Goal: Task Accomplishment & Management: Use online tool/utility

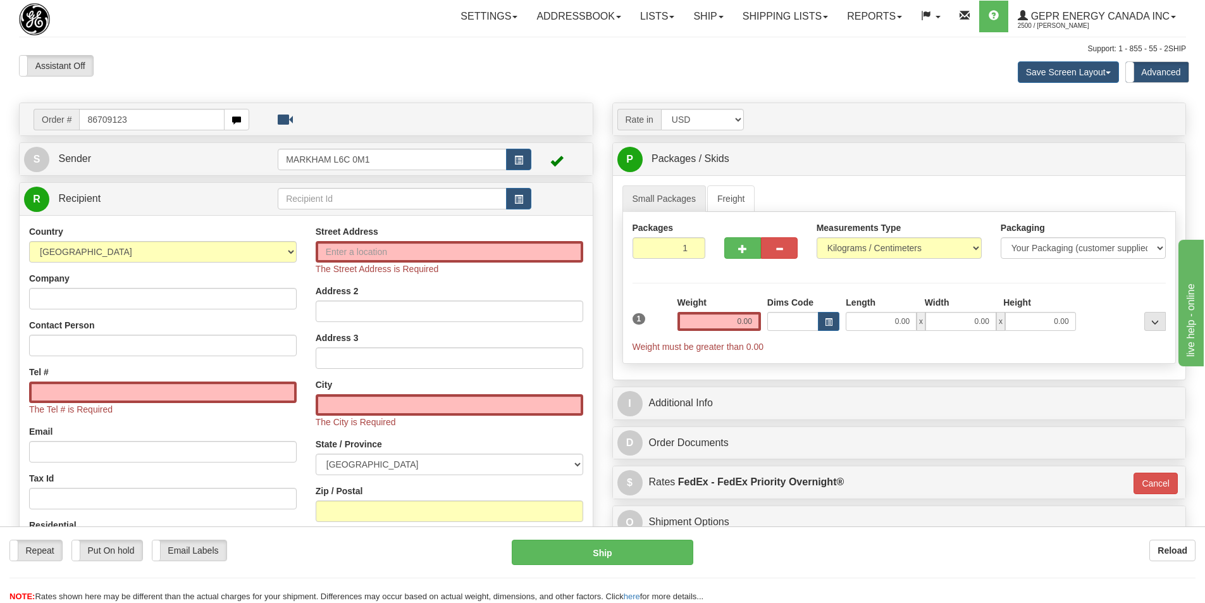
type input "86709123"
click at [271, 56] on body "Training Course Close Toggle navigation Settings Shipping Preferences New Recip…" at bounding box center [602, 301] width 1205 height 603
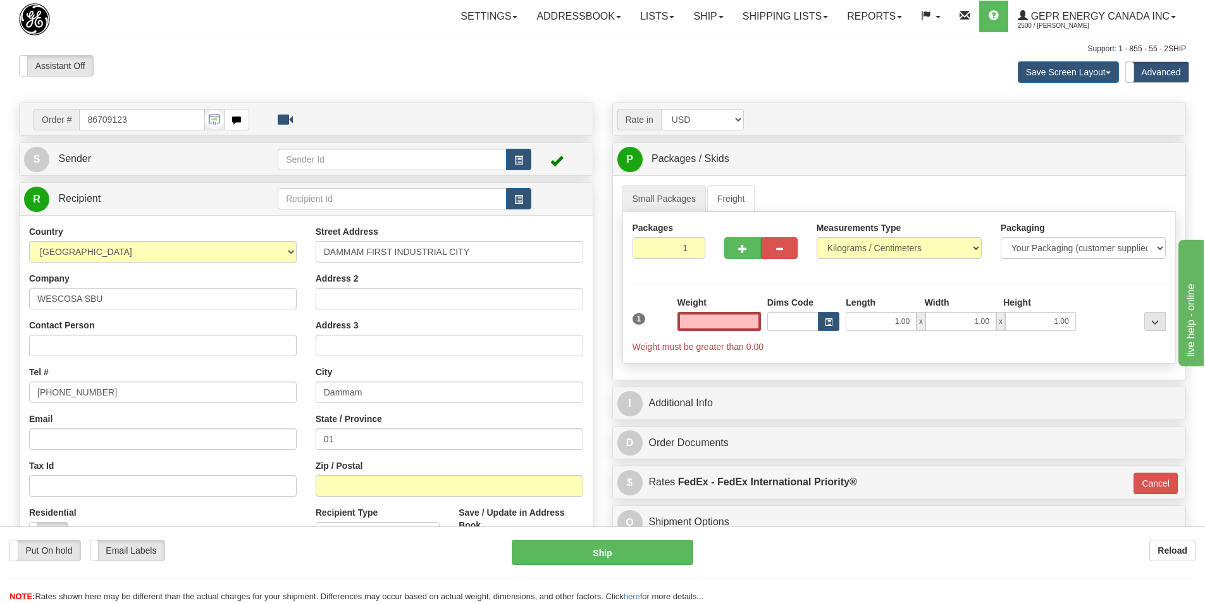
type input "0.00"
click at [57, 340] on input "Contact Person" at bounding box center [163, 346] width 268 height 22
paste input "SUMESH .P.S"
type input "SUMESH .P.S"
click at [75, 444] on input "Email" at bounding box center [163, 439] width 268 height 22
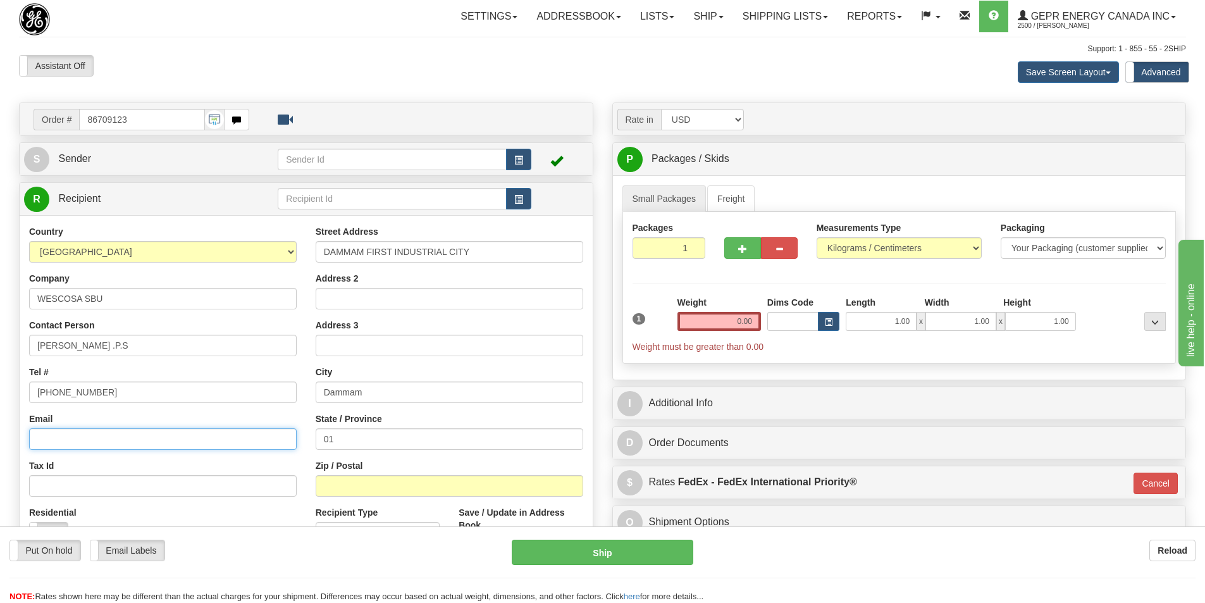
paste input "sbuwarranty@wescosa.com"
type input "sbuwarranty@wescosa.com"
drag, startPoint x: 109, startPoint y: 392, endPoint x: 1, endPoint y: 385, distance: 107.8
click at [10, 386] on div "Order # 86709123 S" at bounding box center [306, 382] width 594 height 559
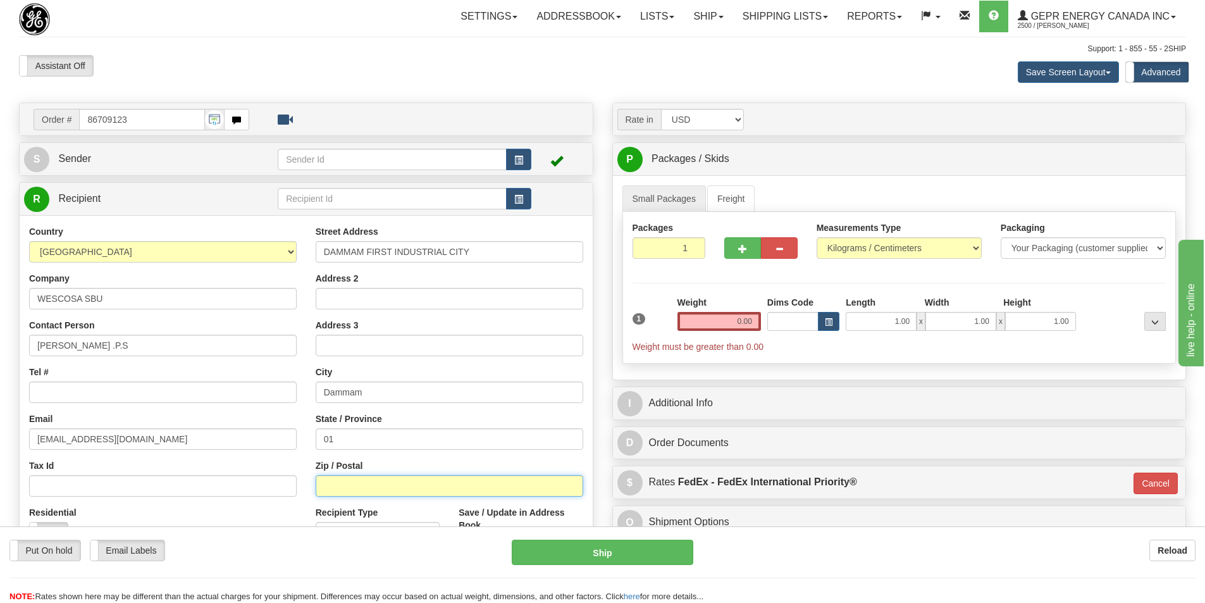
click at [404, 482] on input "Zip / Postal" at bounding box center [450, 486] width 268 height 22
click at [351, 487] on input "Zip / Postal" at bounding box center [450, 486] width 268 height 22
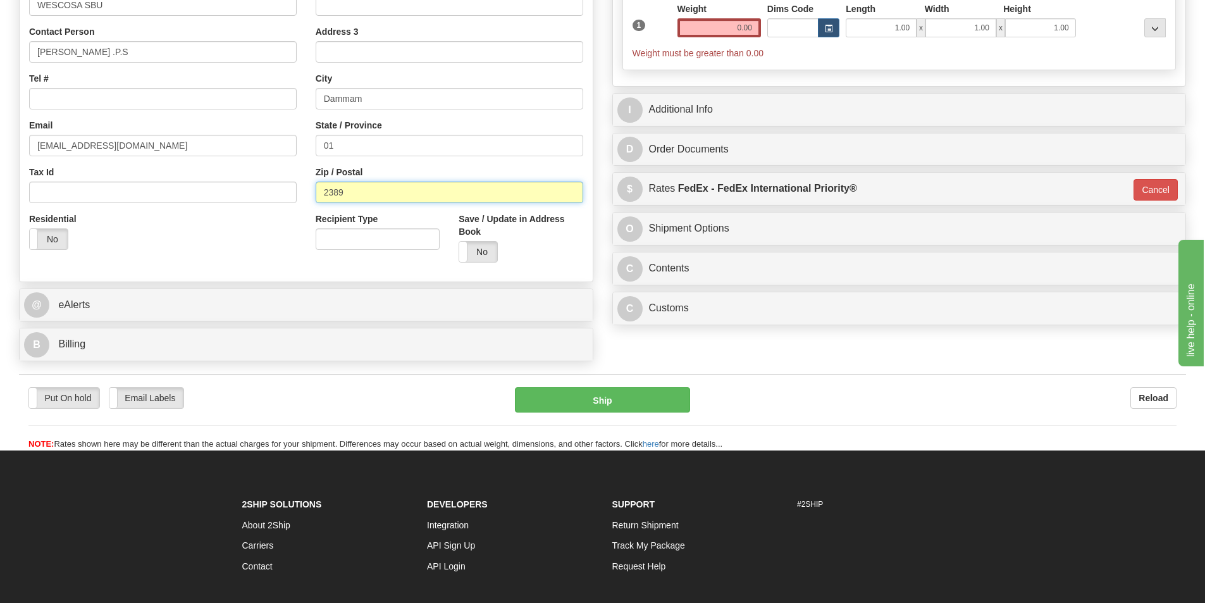
scroll to position [316, 0]
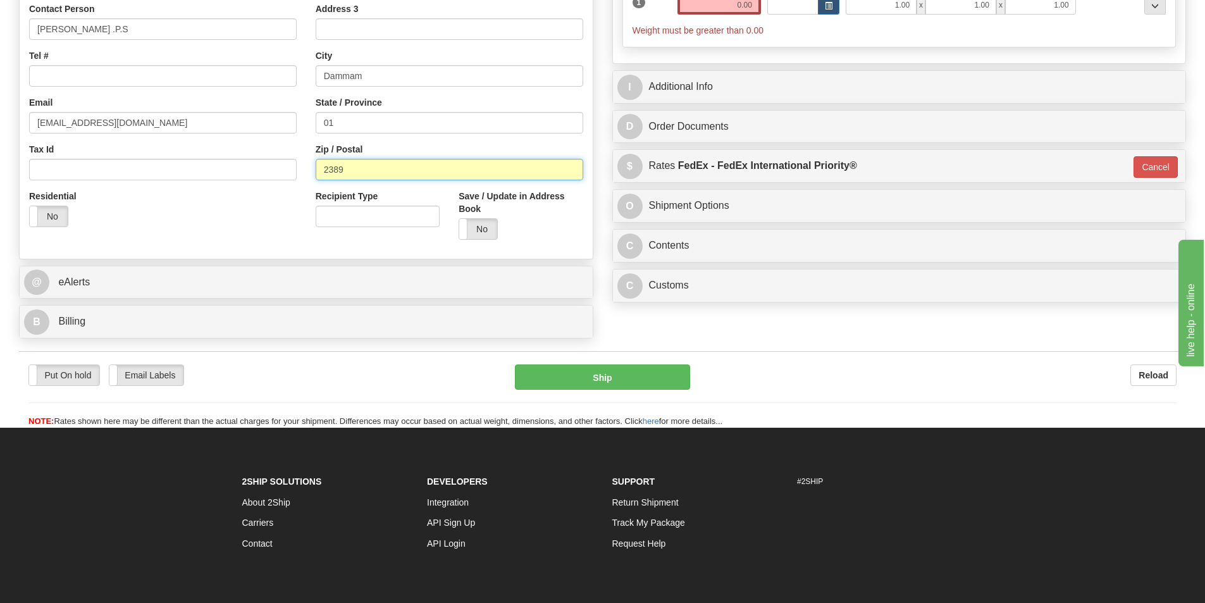
type input "2389"
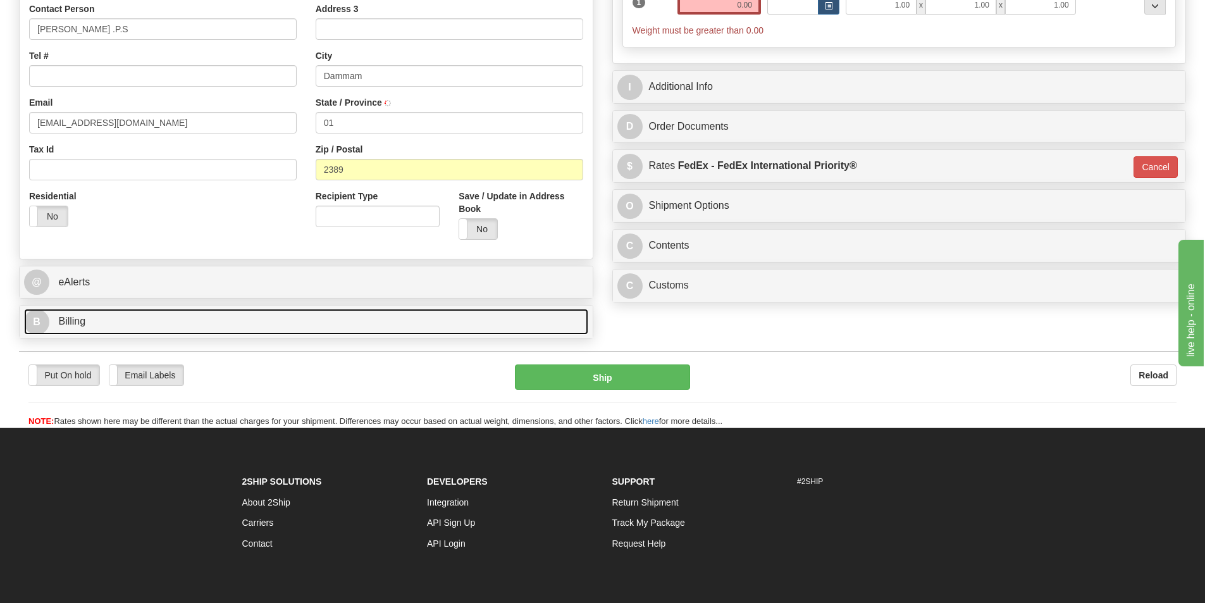
click at [84, 318] on span "Billing" at bounding box center [71, 321] width 27 height 11
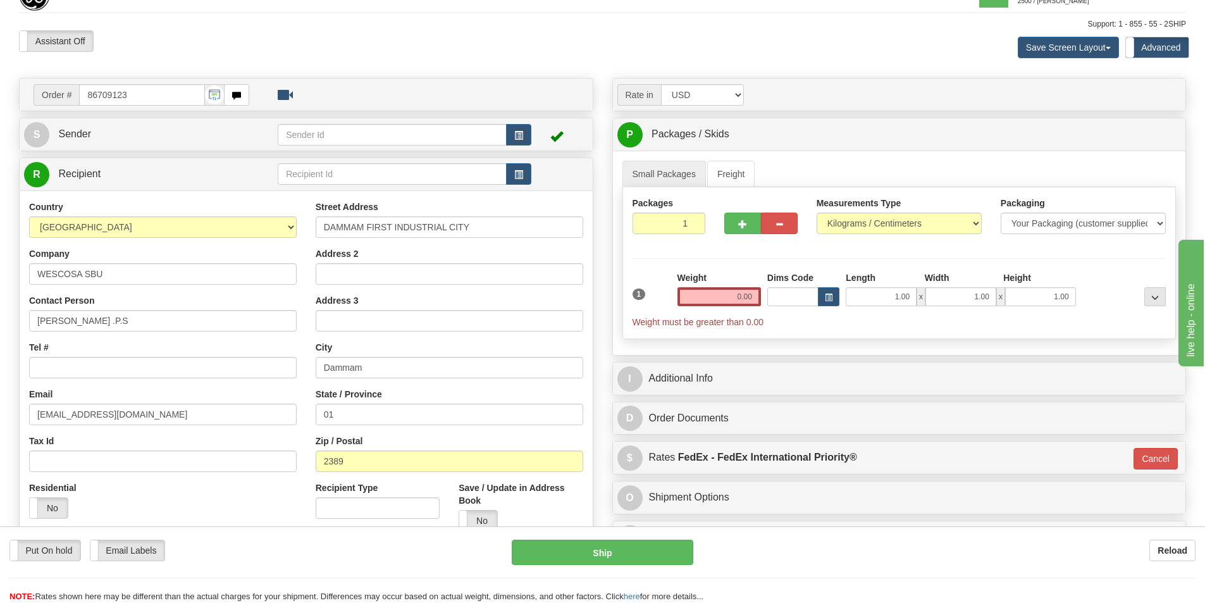
scroll to position [0, 0]
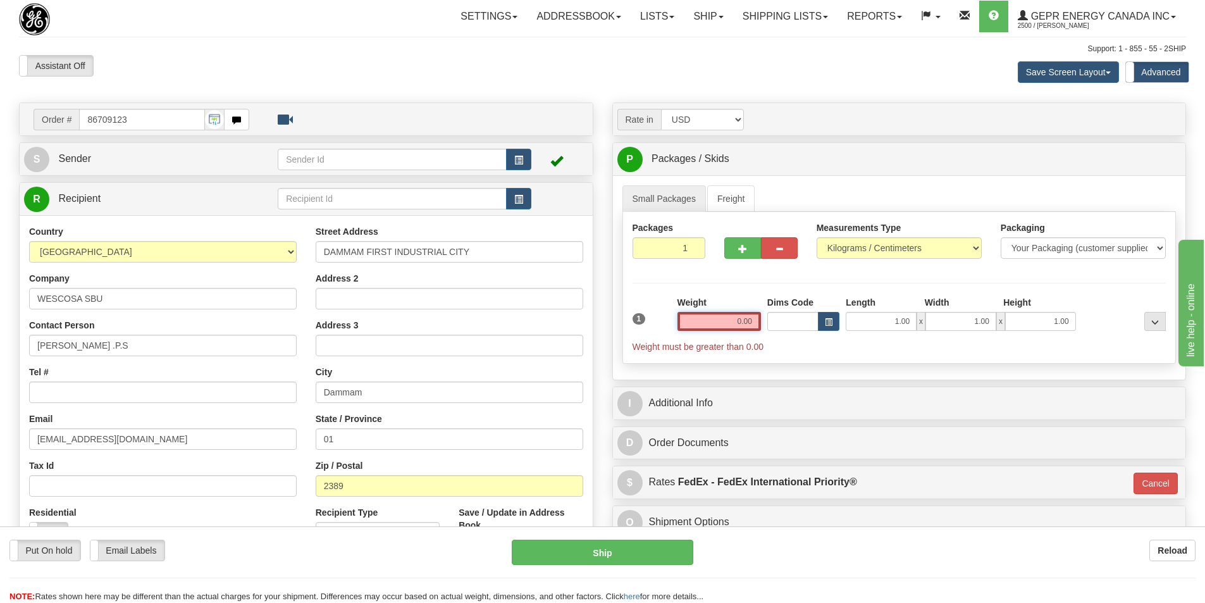
click at [749, 321] on input "0.00" at bounding box center [720, 321] width 84 height 19
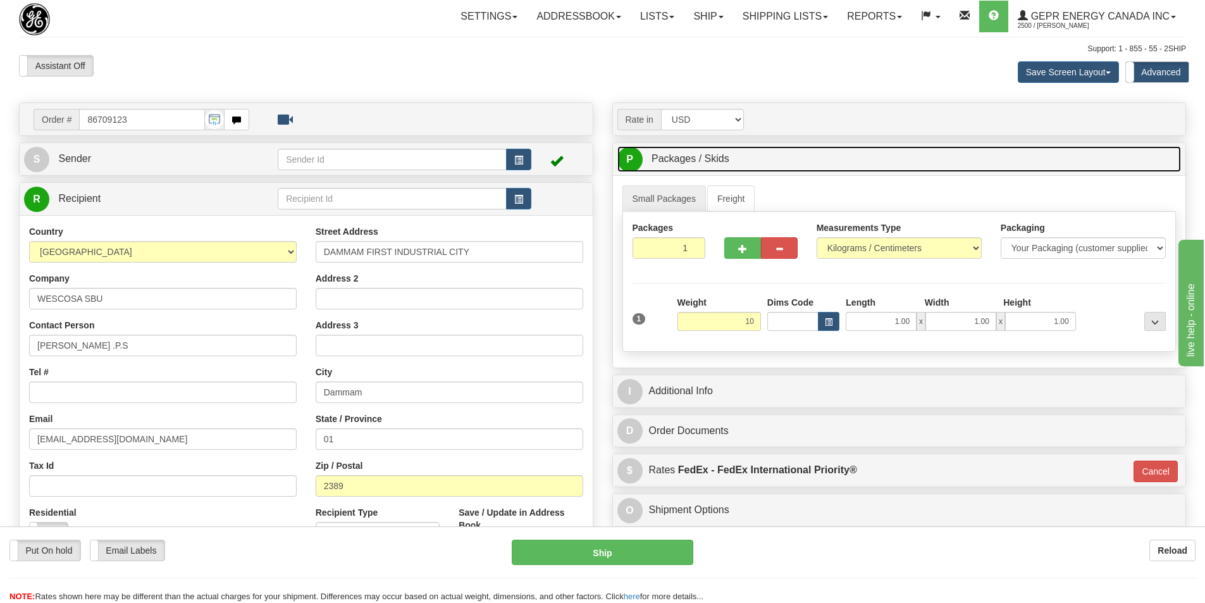
type input "10.00"
type input "01"
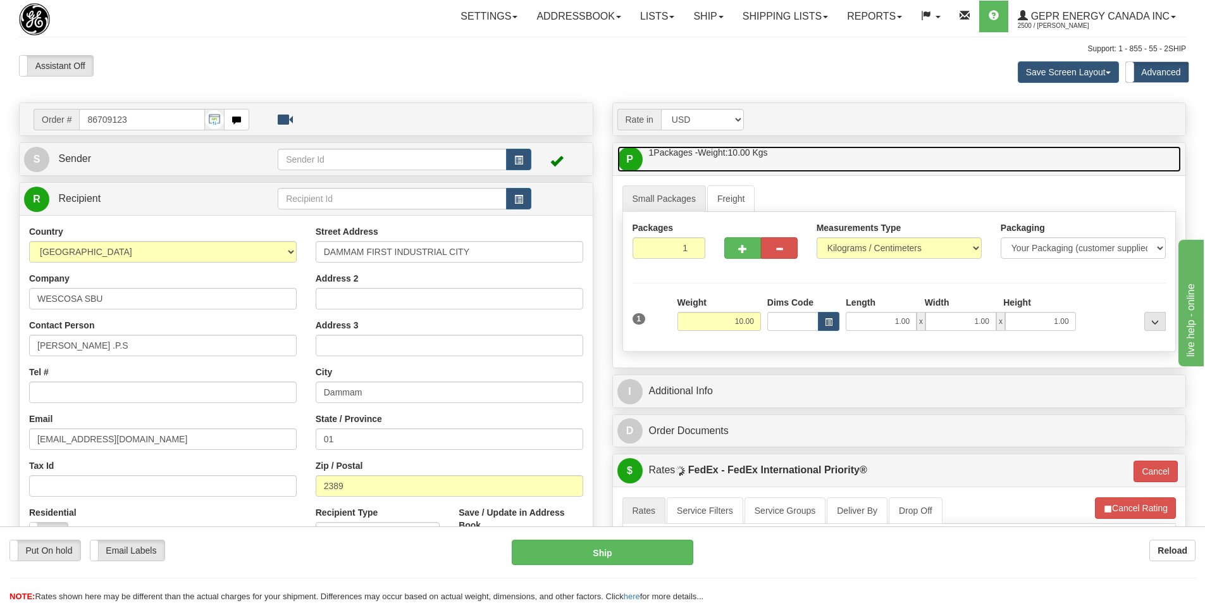
click at [889, 159] on link "P Packages / Skids 1 Packages - Weight: 10.00 Kgs 1 Skids - Weight: NaN Kgs" at bounding box center [900, 159] width 564 height 26
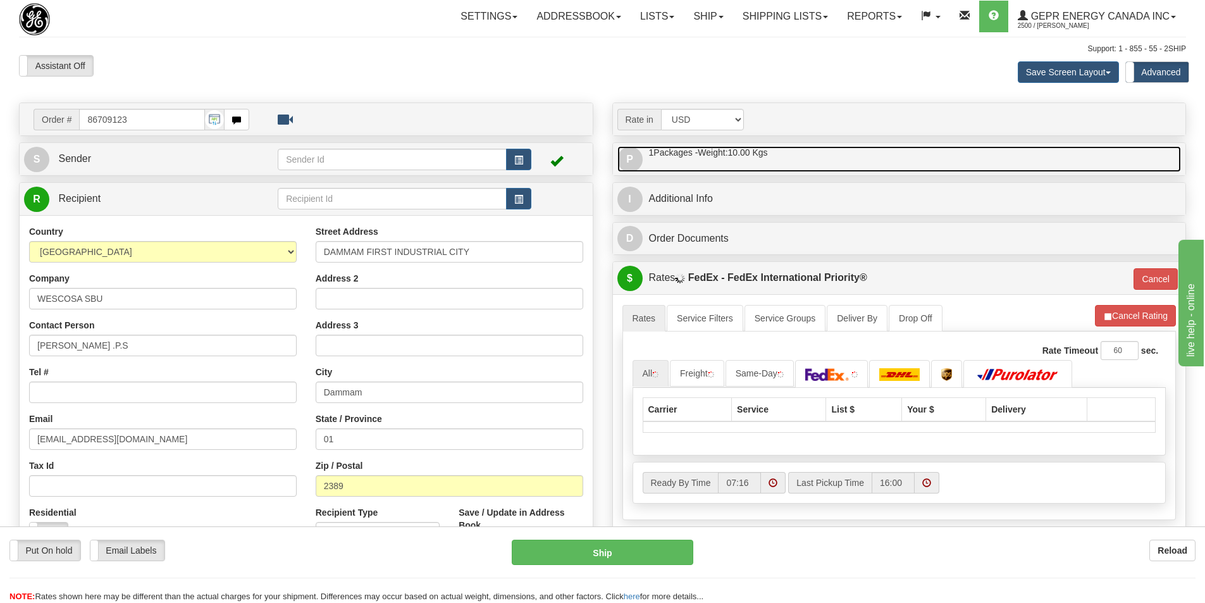
click at [680, 158] on span "1 Packages - Weight: 10.00 Kgs" at bounding box center [708, 152] width 119 height 13
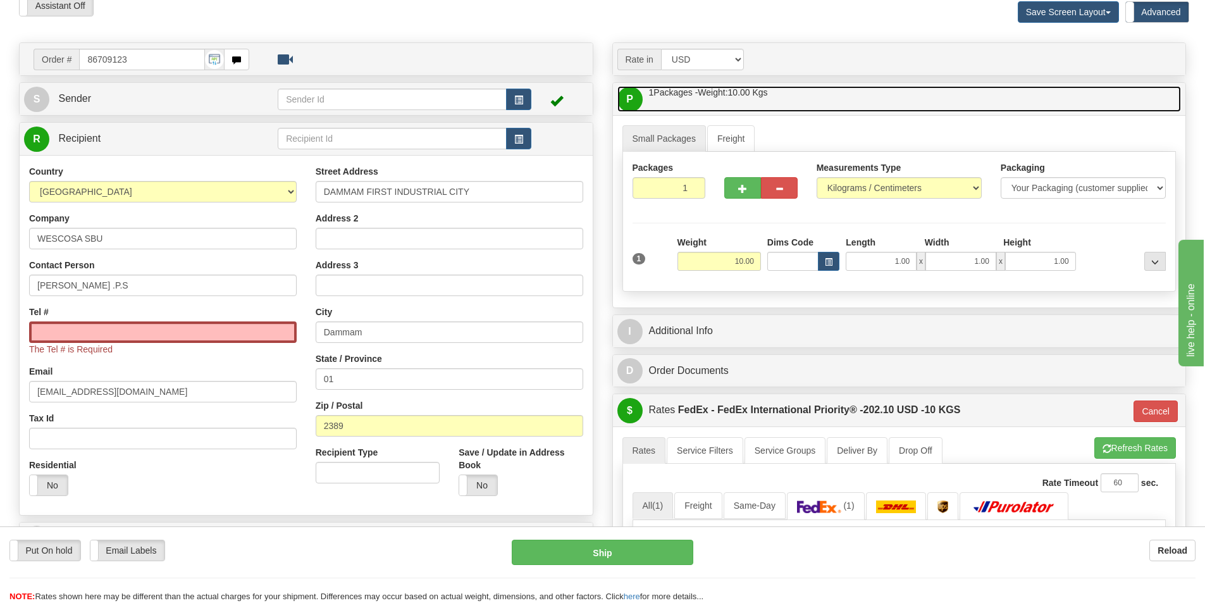
scroll to position [63, 0]
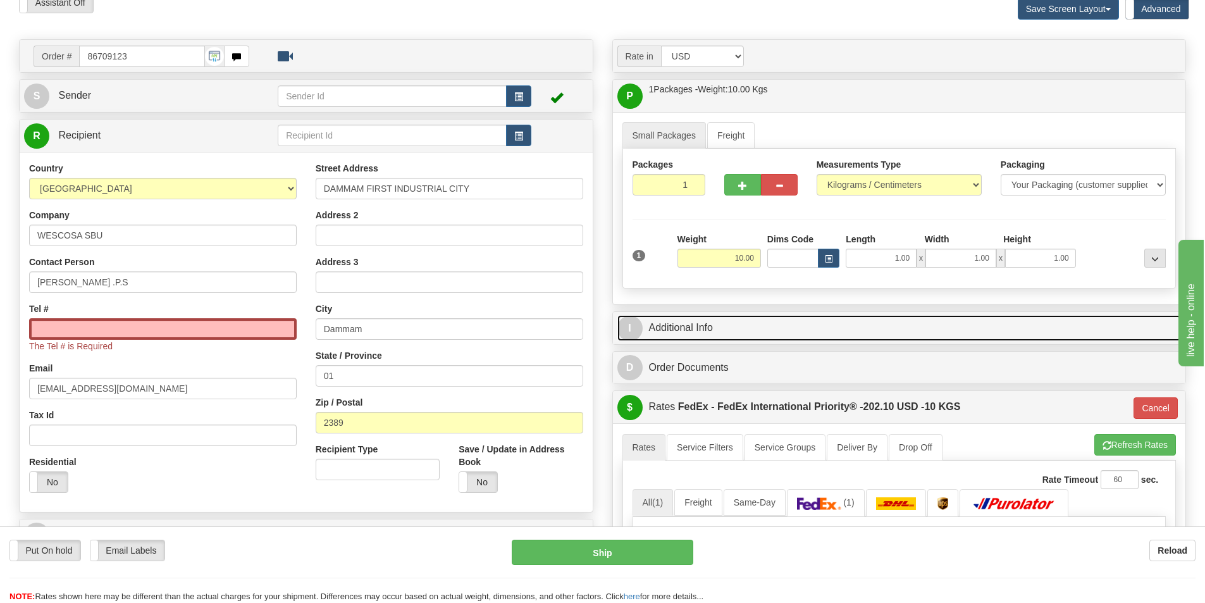
click at [717, 330] on link "I Additional Info" at bounding box center [900, 328] width 564 height 26
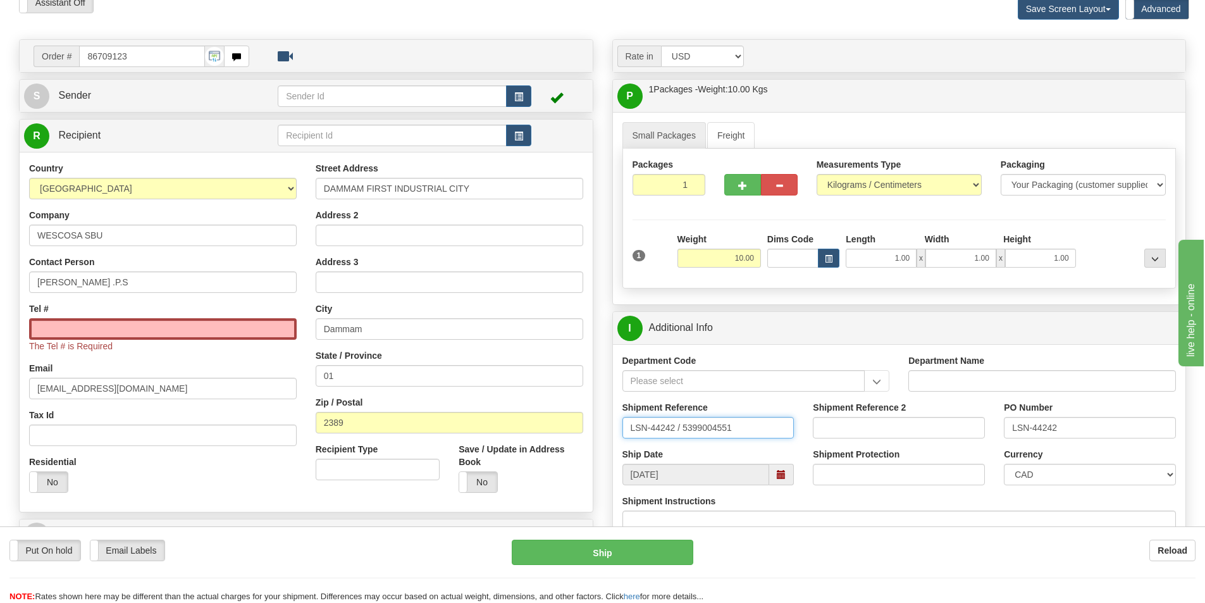
click at [682, 426] on input "LSN-44242 / 5399004551" at bounding box center [709, 428] width 172 height 22
drag, startPoint x: 761, startPoint y: 428, endPoint x: 638, endPoint y: 419, distance: 123.1
click at [638, 419] on input "LSN-44242 RMA 5399004551" at bounding box center [709, 428] width 172 height 22
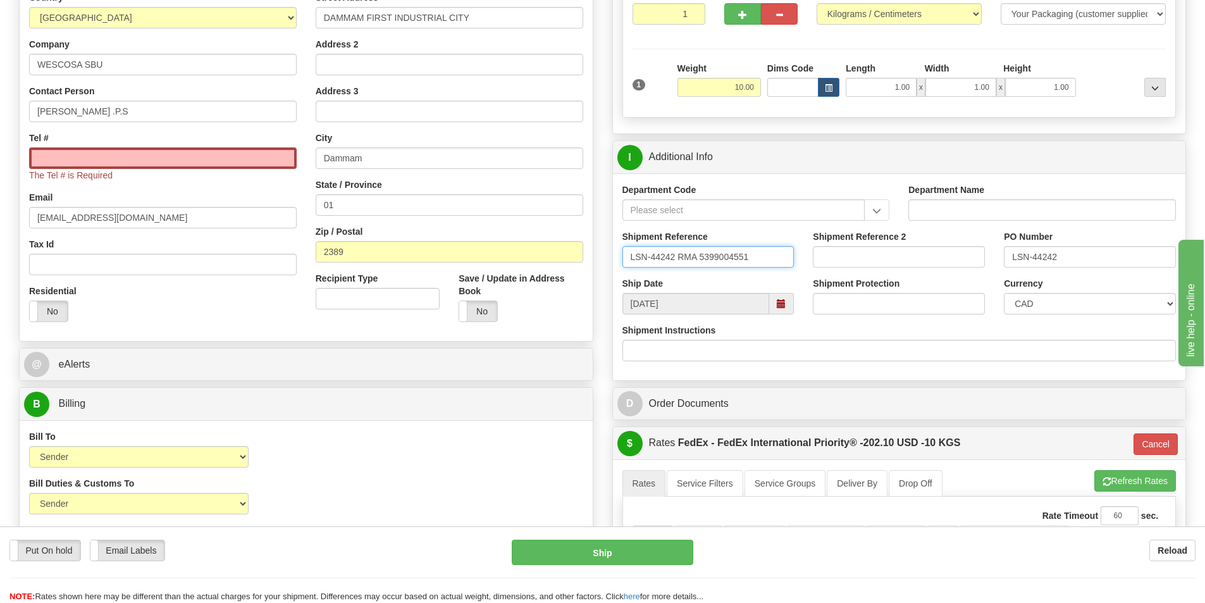
scroll to position [253, 0]
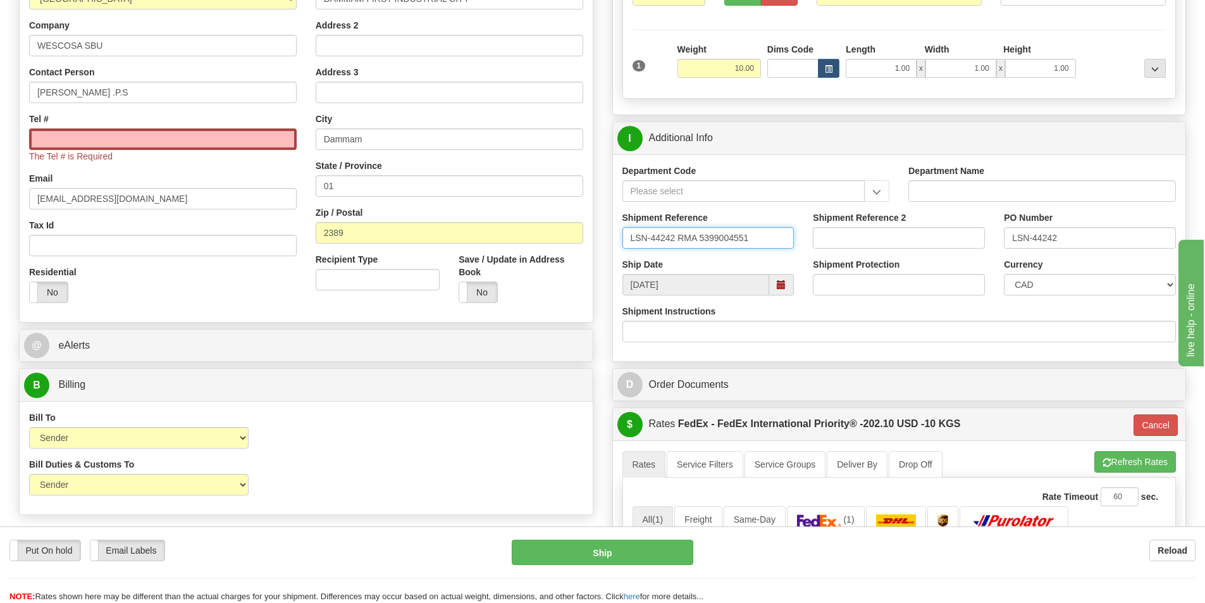
type input "LSN-44242 RMA 5399004551"
click at [1070, 289] on select "CAD USD EUR ZAR RON ANG ARN AUD AUS AWG BBD BFR BGN BHD BMD BND BRC BRL CHP CKZ…" at bounding box center [1090, 285] width 172 height 22
select select "1"
click at [1004, 274] on select "CAD USD EUR ZAR RON ANG ARN AUD AUS AWG BBD BFR BGN BHD BMD BND BRC BRL CHP CKZ…" at bounding box center [1090, 285] width 172 height 22
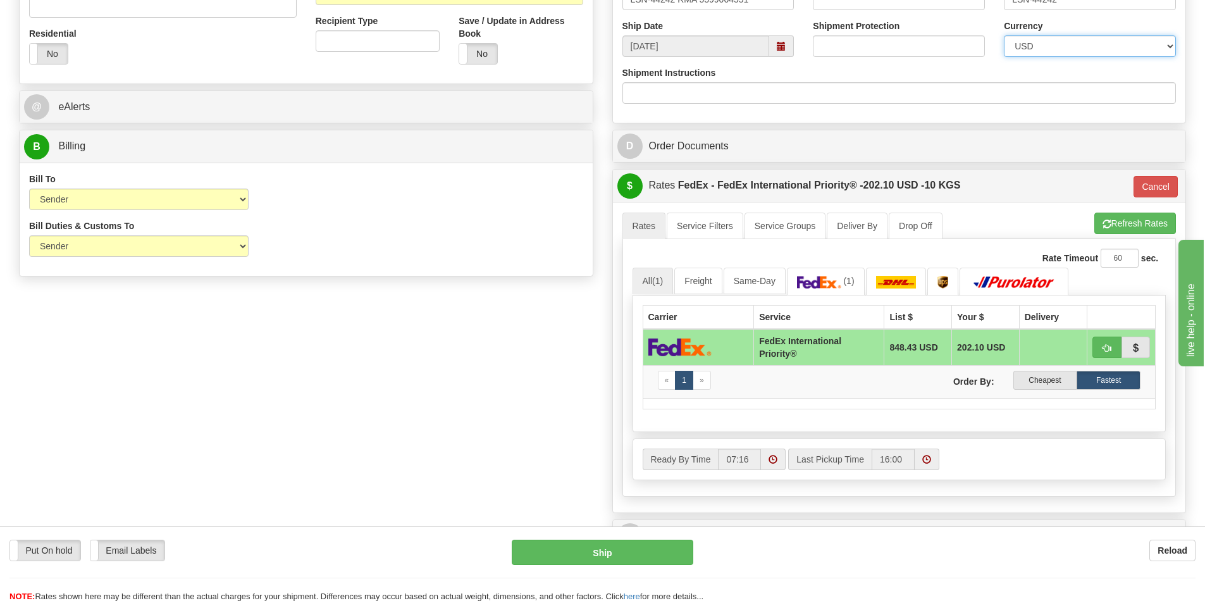
scroll to position [569, 0]
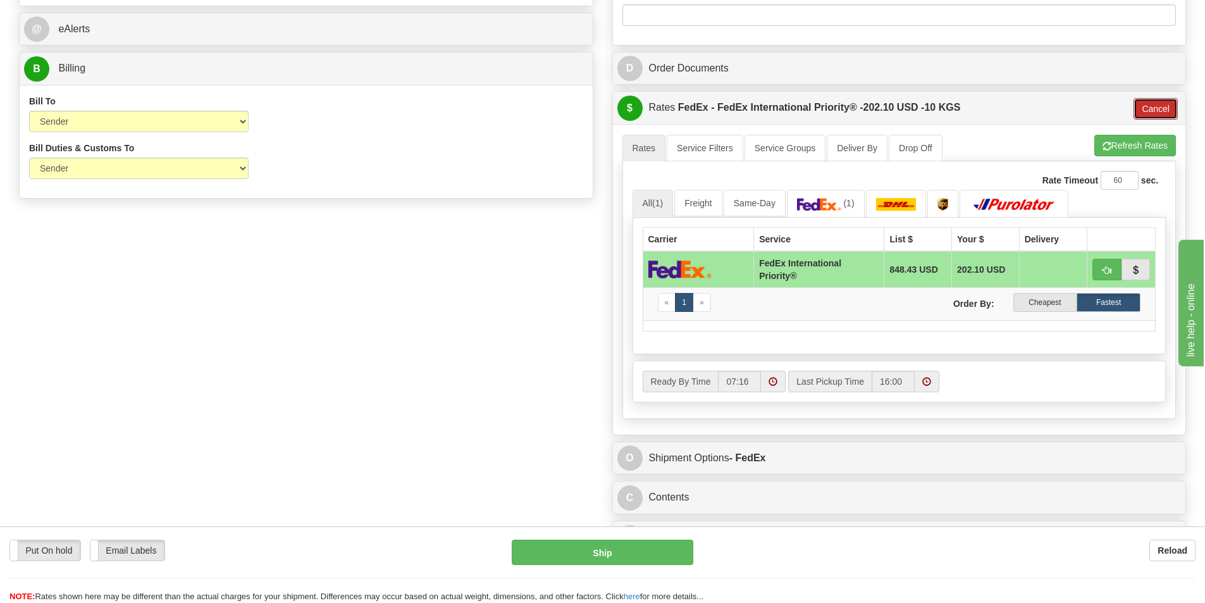
click at [1158, 109] on button "Cancel" at bounding box center [1156, 109] width 44 height 22
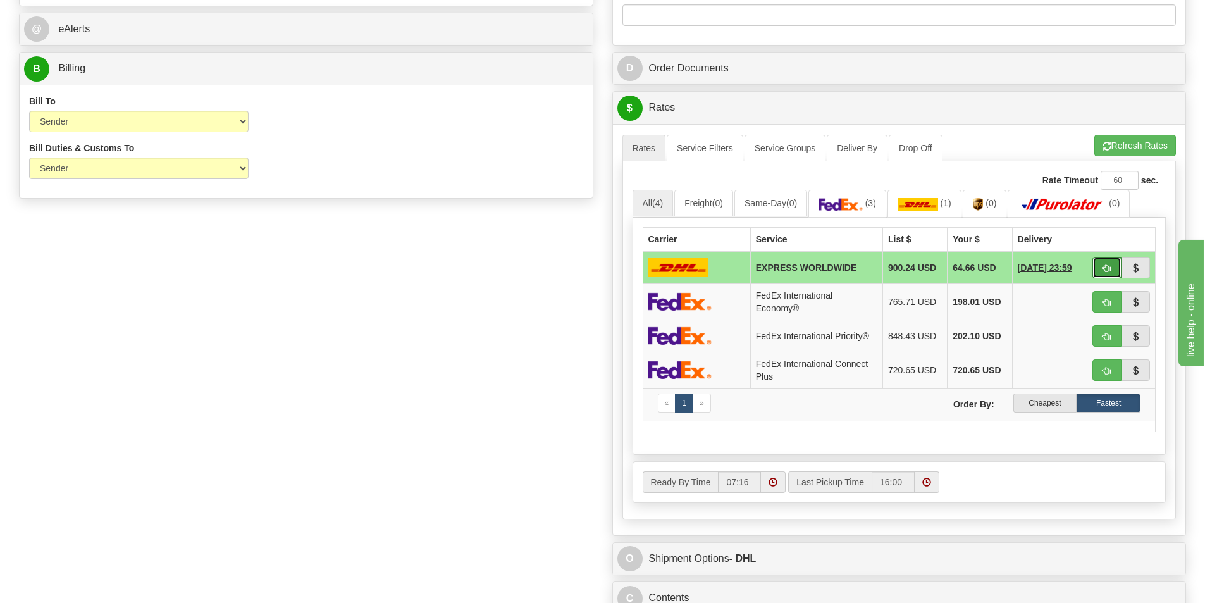
click at [1104, 270] on span "button" at bounding box center [1107, 268] width 9 height 8
type input "P"
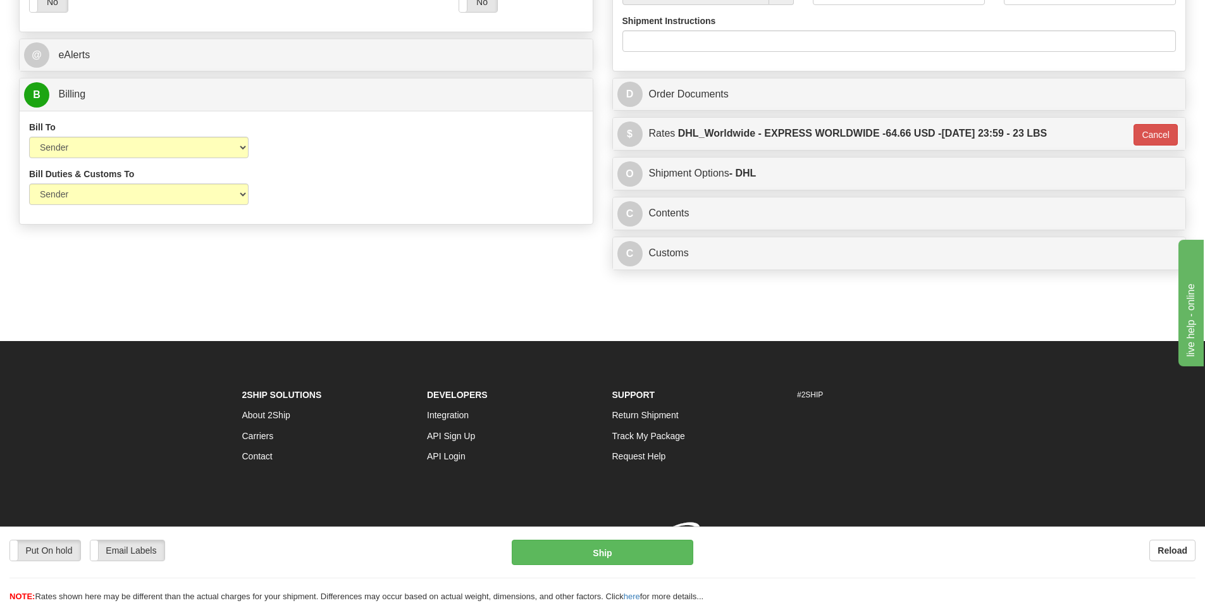
scroll to position [562, 0]
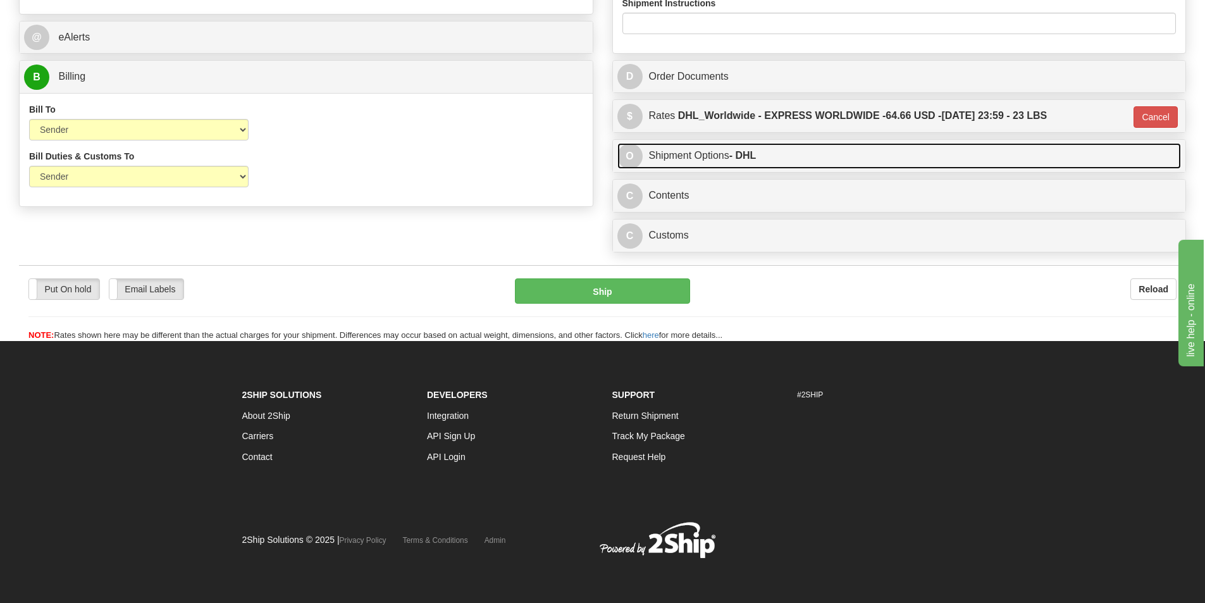
click at [852, 149] on link "O Shipment Options - DHL" at bounding box center [900, 156] width 564 height 26
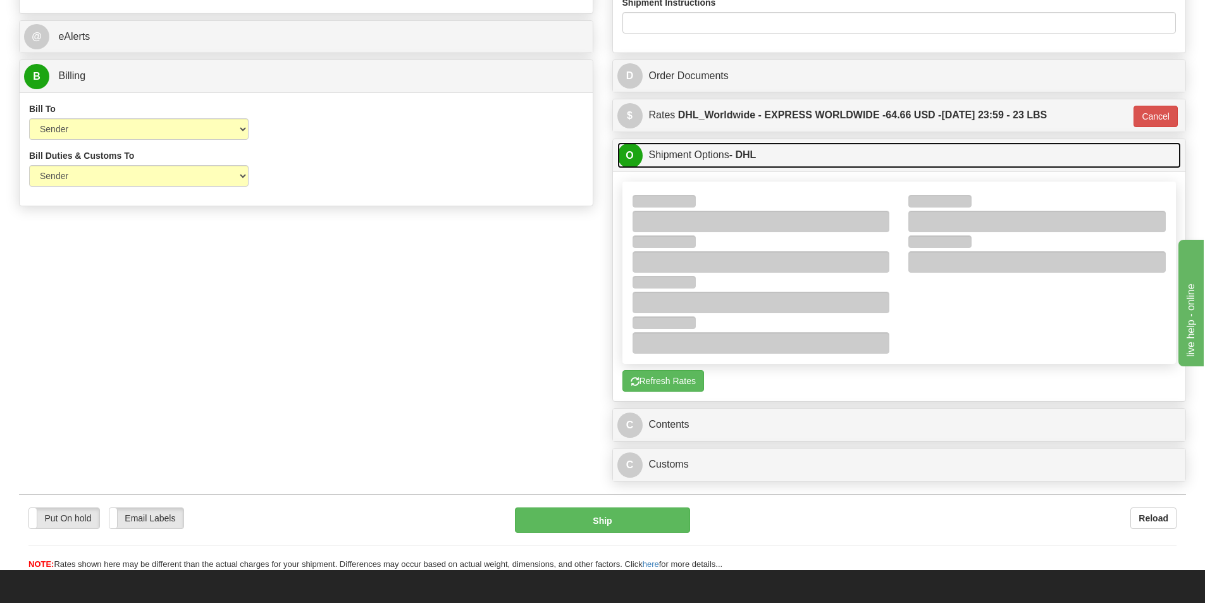
click at [656, 147] on link "O Shipment Options - DHL" at bounding box center [900, 155] width 564 height 26
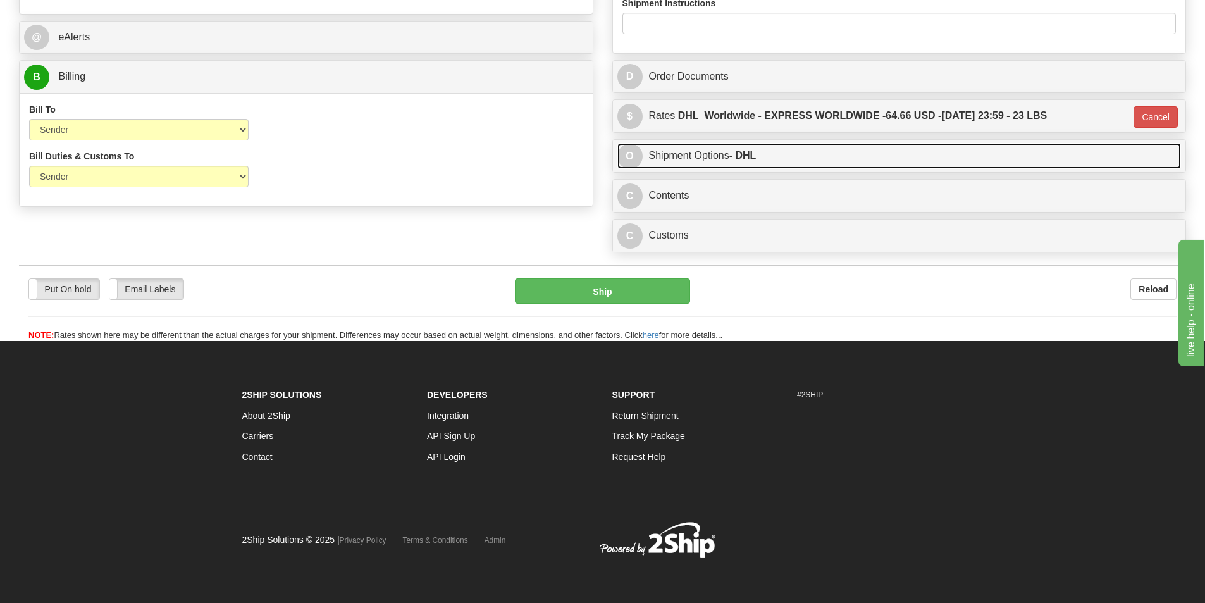
click at [680, 156] on link "O Shipment Options - DHL" at bounding box center [900, 156] width 564 height 26
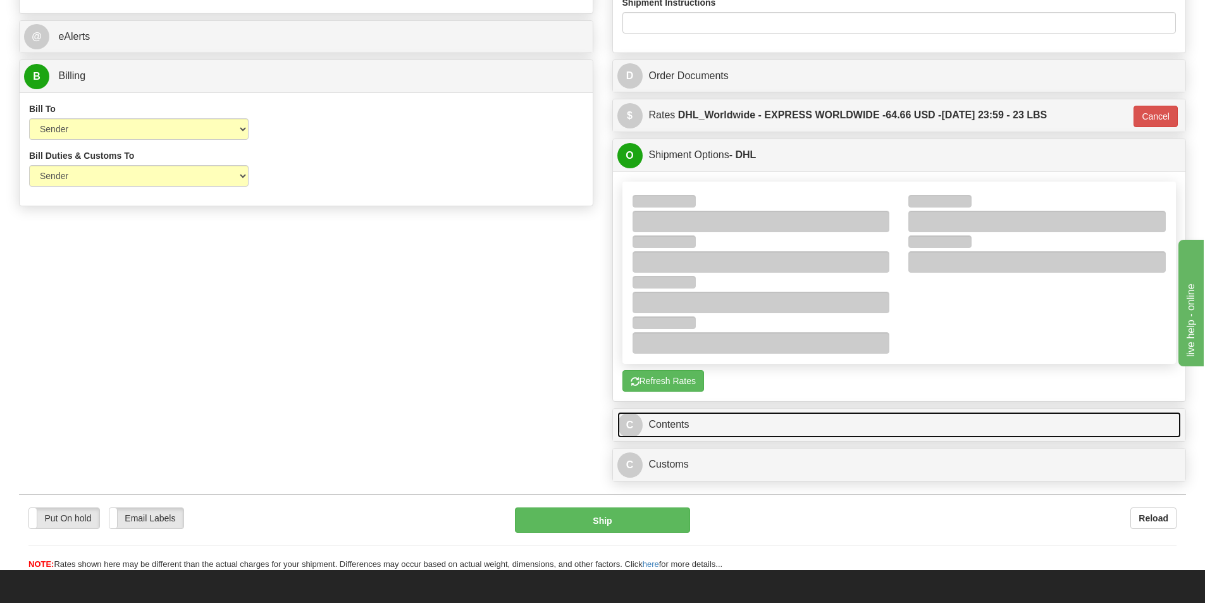
click at [672, 417] on link "C Contents" at bounding box center [900, 425] width 564 height 26
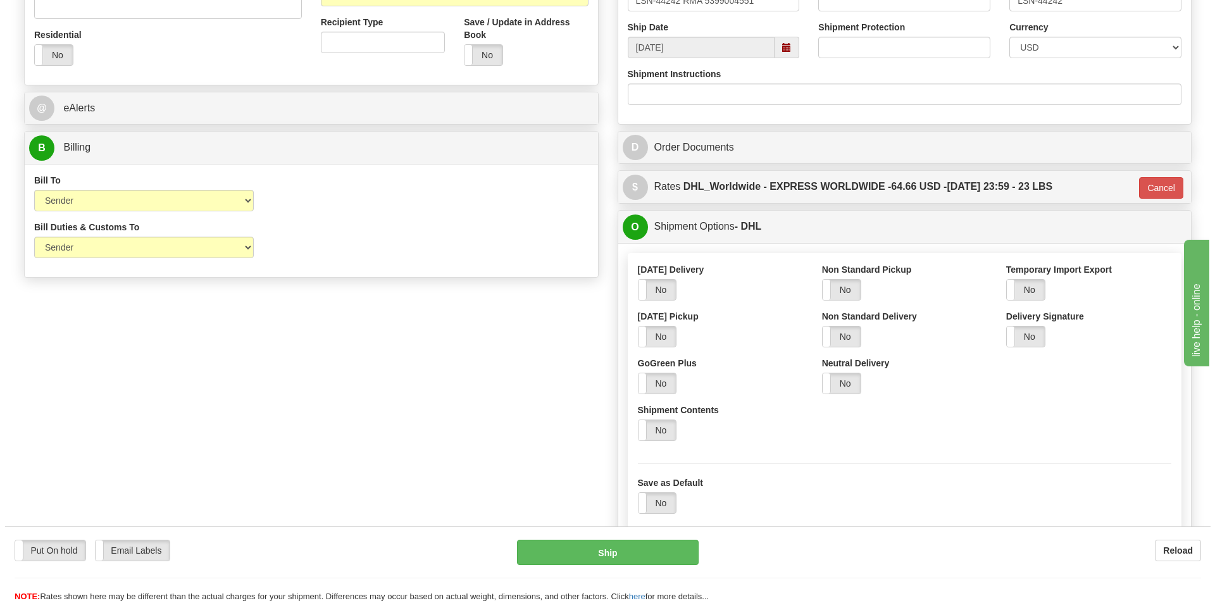
scroll to position [406, 0]
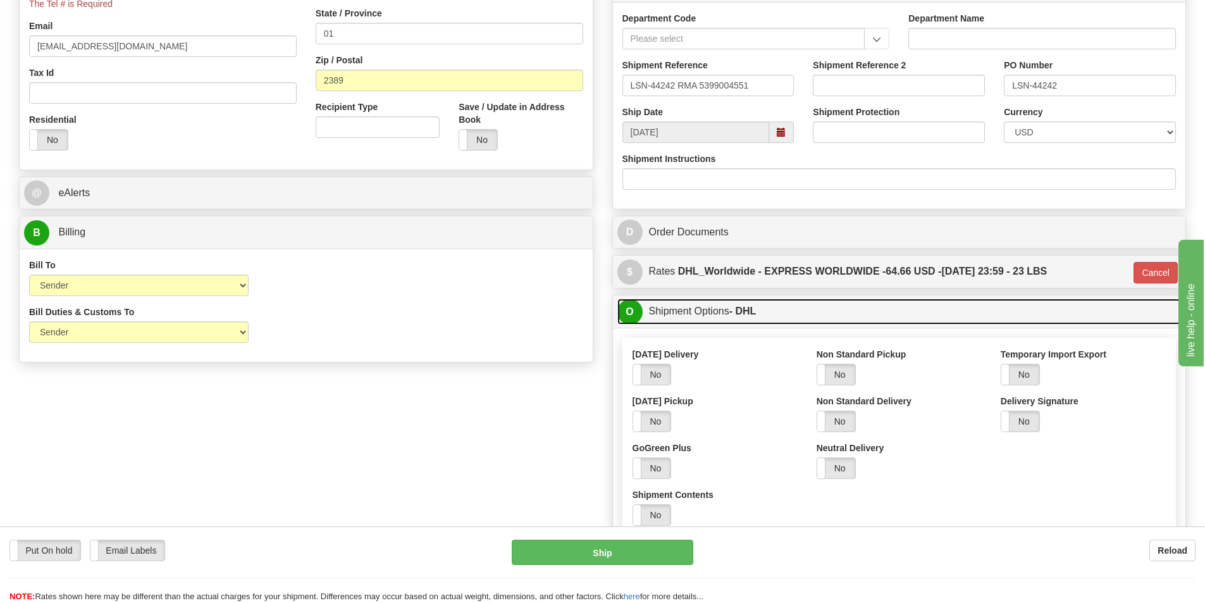
click at [665, 306] on link "O Shipment Options - DHL" at bounding box center [900, 312] width 564 height 26
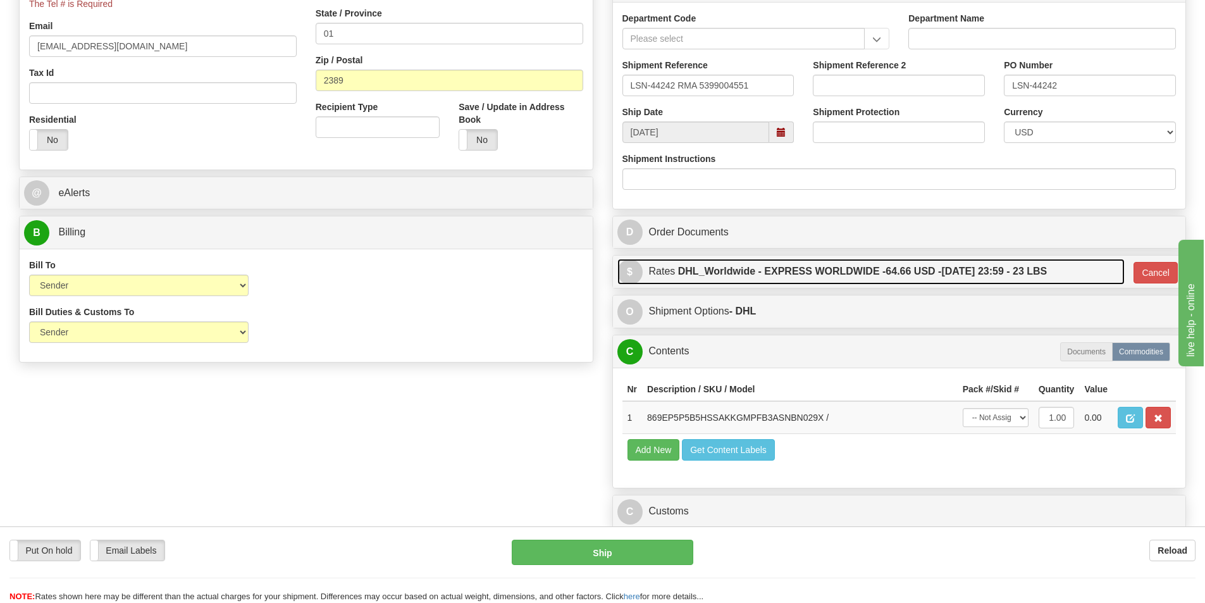
click at [671, 278] on link "$ Rates DHL_Worldwide - EXPRESS WORLDWIDE - 64.66 USD - 10/20/2025 23:59 - 23 L…" at bounding box center [871, 272] width 507 height 26
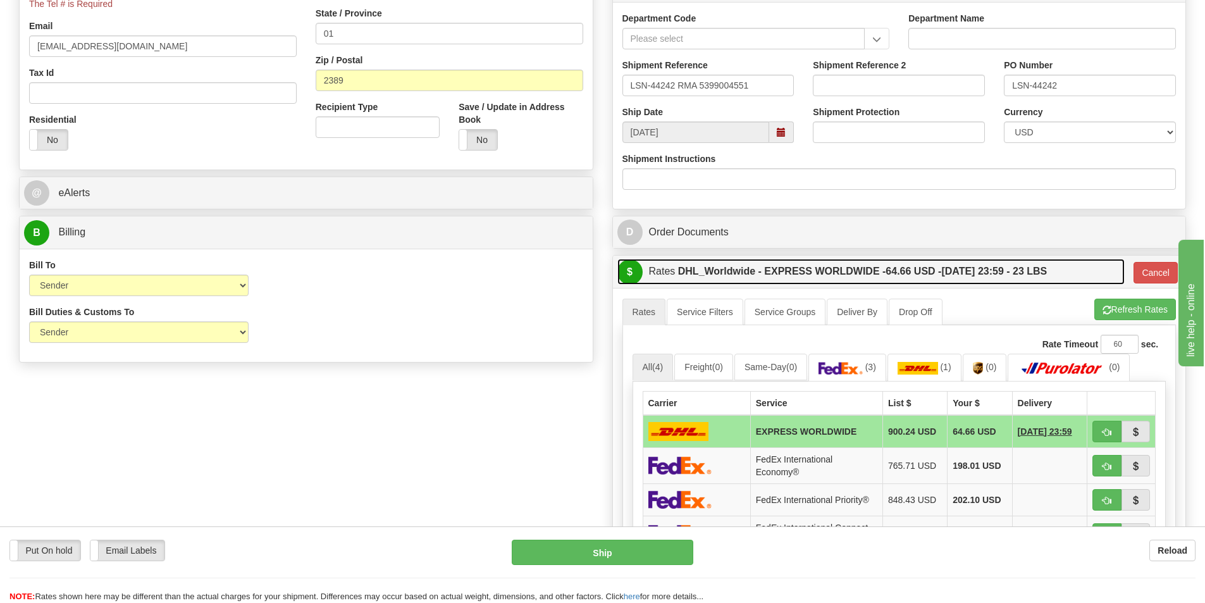
click at [671, 277] on link "$ Rates DHL_Worldwide - EXPRESS WORLDWIDE - 64.66 USD - 10/20/2025 23:59 - 23 L…" at bounding box center [871, 272] width 507 height 26
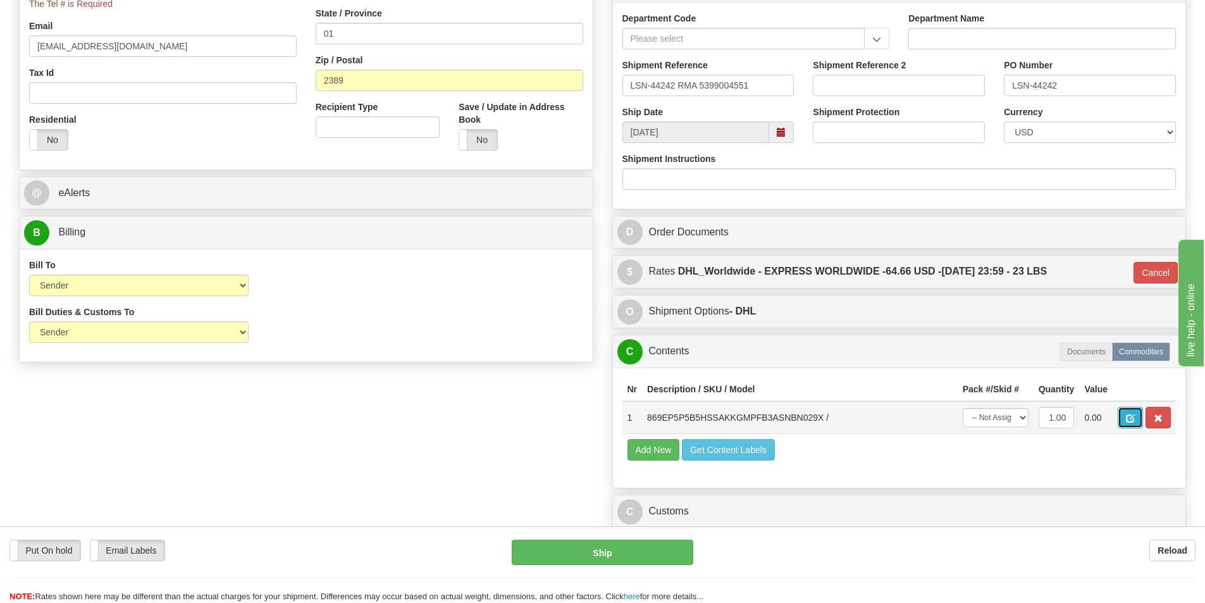
click at [1126, 415] on button "button" at bounding box center [1130, 418] width 25 height 22
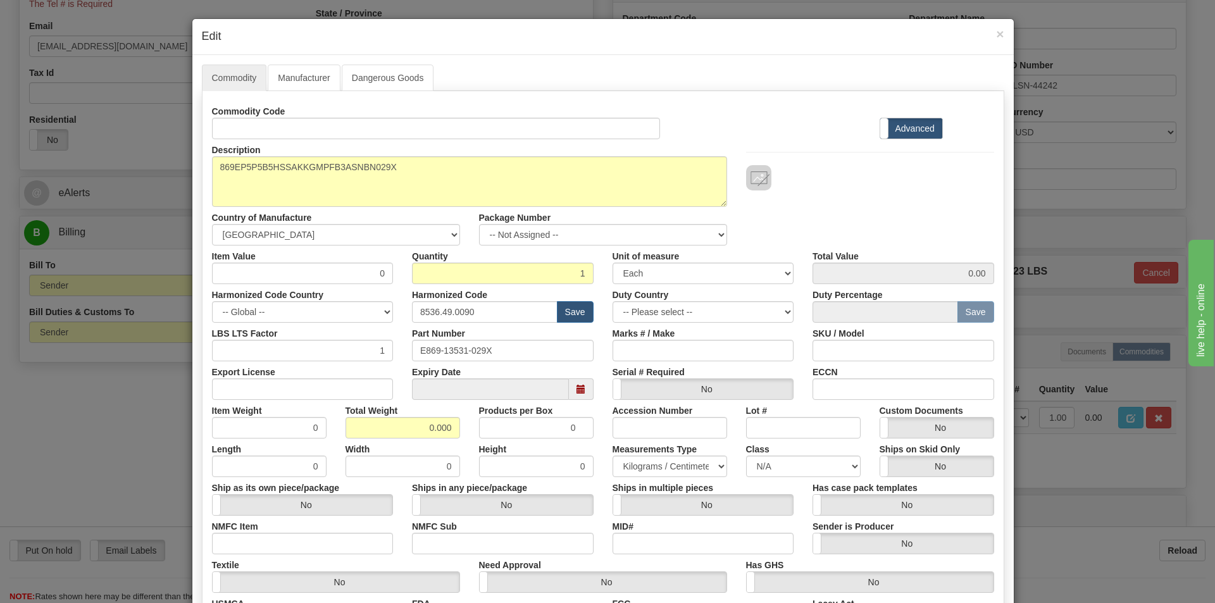
scroll to position [0, 0]
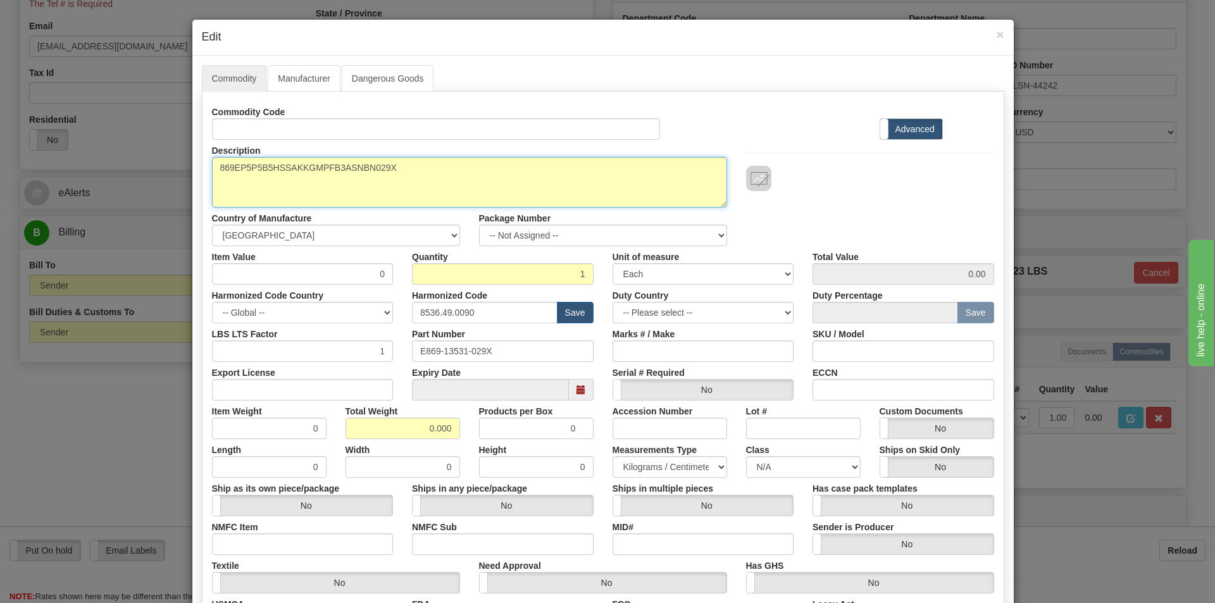
drag, startPoint x: 400, startPoint y: 174, endPoint x: 197, endPoint y: 157, distance: 203.8
click at [202, 156] on div "Description 869EP5P5B5HSSAKKGMPFB3ASNBN029X" at bounding box center [469, 174] width 534 height 68
click at [501, 169] on textarea "869EP5P5B5HSSAKKGMPFB3ASNBN029X" at bounding box center [469, 182] width 515 height 51
click at [454, 175] on textarea "869EP5P5B5HSSAKKGMPFB3ASNBN029X" at bounding box center [469, 182] width 515 height 51
click at [419, 167] on textarea "869EP5P5B5HSSAKKGMPFB3ASNBN029X" at bounding box center [469, 182] width 515 height 51
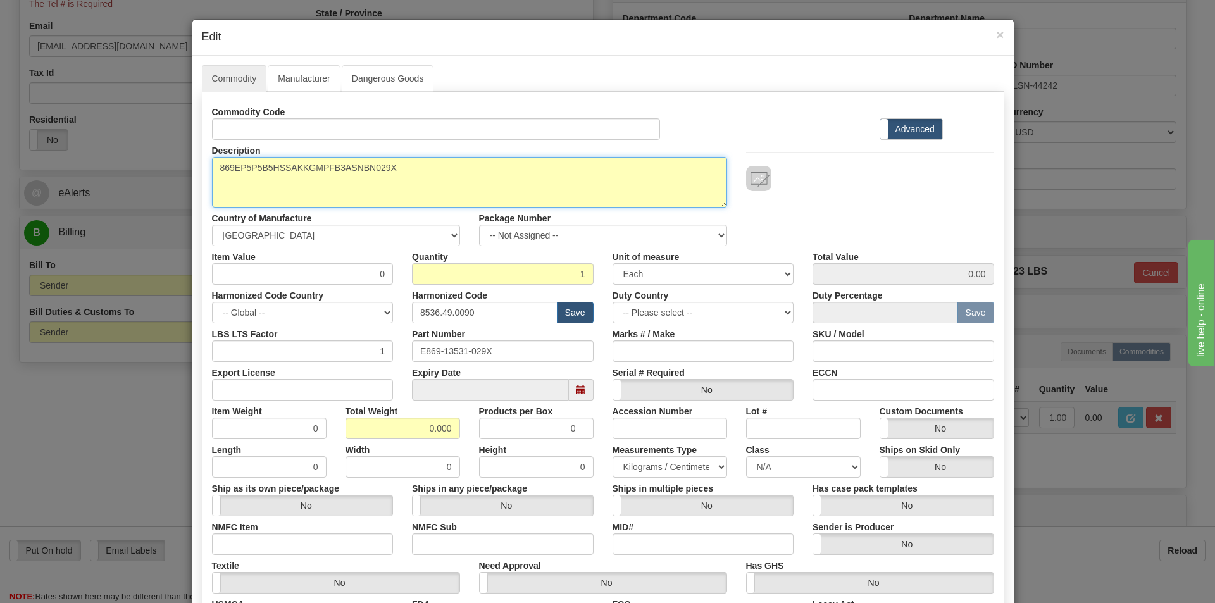
paste textarea "869 Motor Protection Relay-869"
drag, startPoint x: 397, startPoint y: 168, endPoint x: 182, endPoint y: 190, distance: 215.6
click at [193, 187] on div "Commodity Manufacturer Dangerous Goods Commodity Code Standard Advanced Descrip…" at bounding box center [602, 389] width 821 height 666
type textarea "869EP5P5B5HSSAKKGMPFB3ASNBN029X 869 Motor Protection Relay-869"
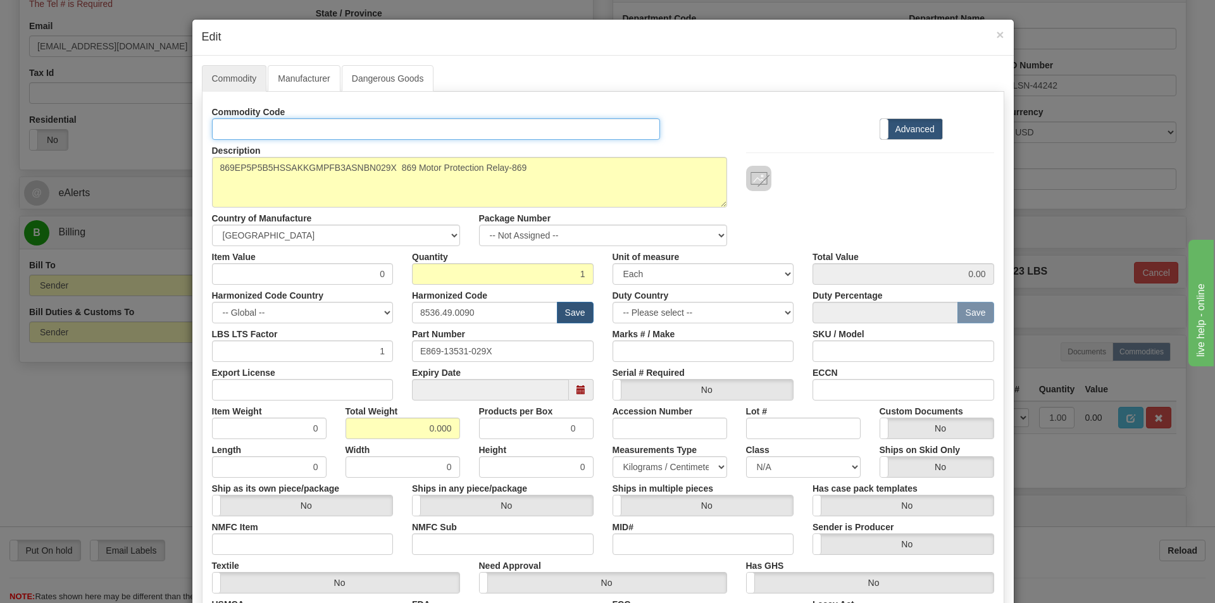
click at [247, 132] on input "Id" at bounding box center [436, 129] width 449 height 22
paste input "869EP5P5B5HSSAKKGMPFB3ASNBN029X"
type input "869EP5P5B5HSSAKKGMPFB3ASNBN029X"
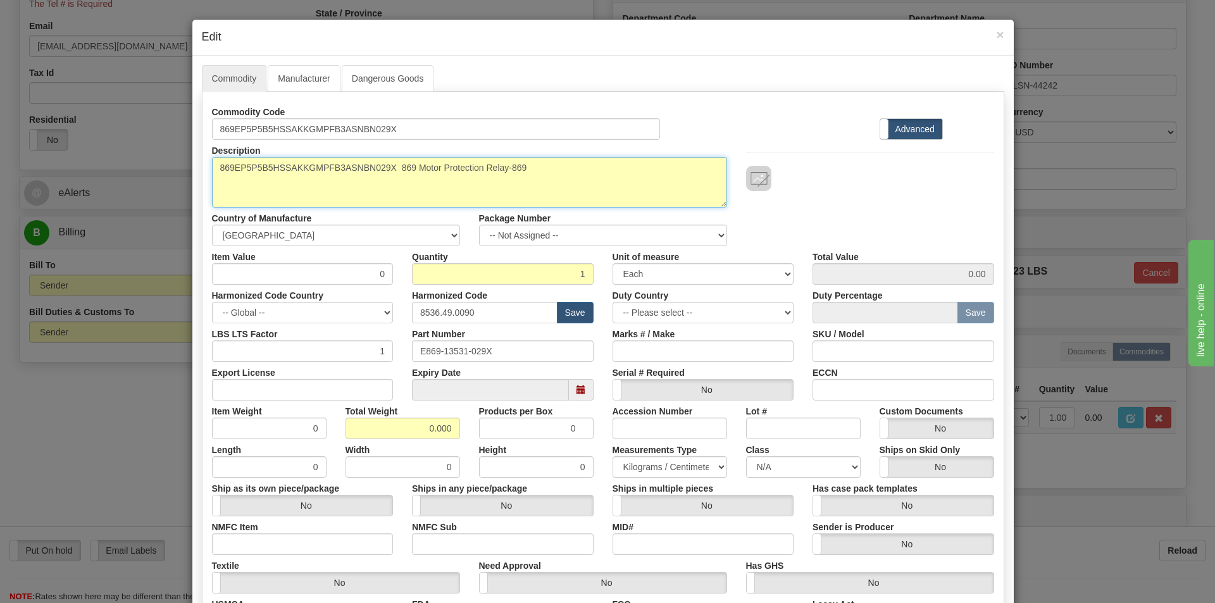
drag, startPoint x: 396, startPoint y: 165, endPoint x: 117, endPoint y: 173, distance: 279.2
click at [120, 172] on div "× Edit Commodity Manufacturer Dangerous Goods Commodity Code 869EP5P5B5HSSAKKGM…" at bounding box center [607, 301] width 1215 height 603
type textarea "869 Motor Protection Relay-869"
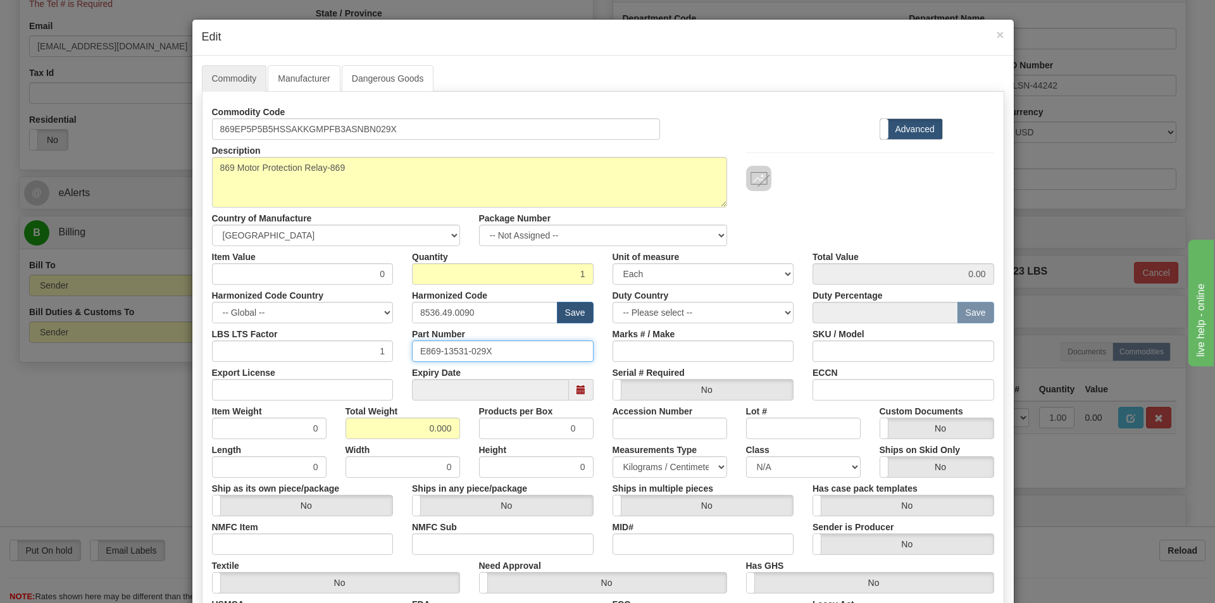
drag, startPoint x: 508, startPoint y: 350, endPoint x: 401, endPoint y: 354, distance: 107.6
click at [402, 354] on div "Part Number E869-13531-029X" at bounding box center [502, 342] width 201 height 39
paste input "869EP5P5B5HSSAKKGMPFB3ASNBN029X"
type input "869EP5P5B5HSSAKKGMPFB3ASNBN029X"
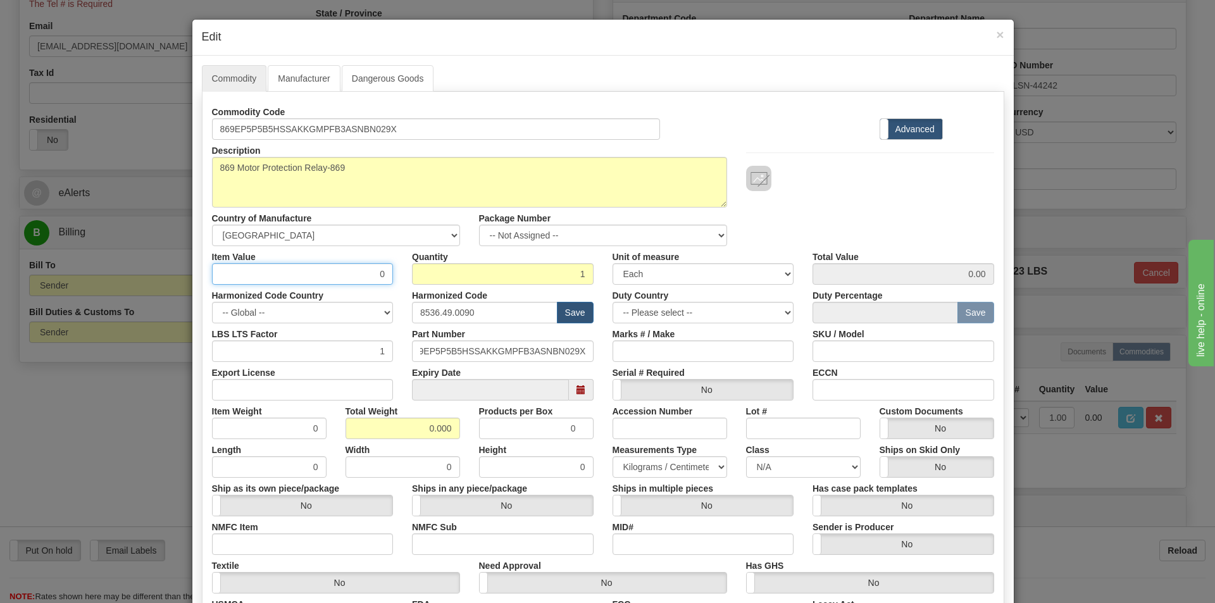
scroll to position [0, 0]
drag, startPoint x: 370, startPoint y: 274, endPoint x: 383, endPoint y: 274, distance: 13.9
click at [383, 274] on input "0" at bounding box center [303, 274] width 182 height 22
type input "75"
type input "75.00"
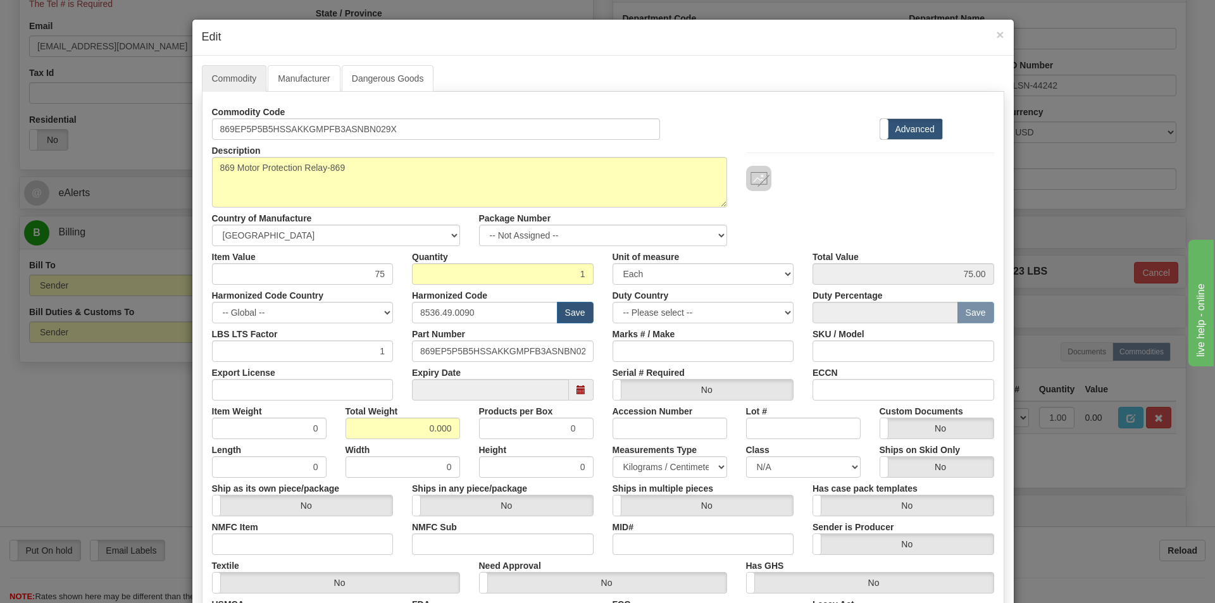
click at [918, 195] on div "Description 869EP5P5B5HSSAKKGMPFB3ASNBN029X Country of Manufacture -- Unknown -…" at bounding box center [602, 193] width 801 height 106
click at [475, 314] on input "8536.49.0090" at bounding box center [485, 313] width 146 height 22
type input "8536.49.0080"
click at [829, 179] on div at bounding box center [870, 178] width 248 height 25
drag, startPoint x: 423, startPoint y: 430, endPoint x: 468, endPoint y: 426, distance: 45.0
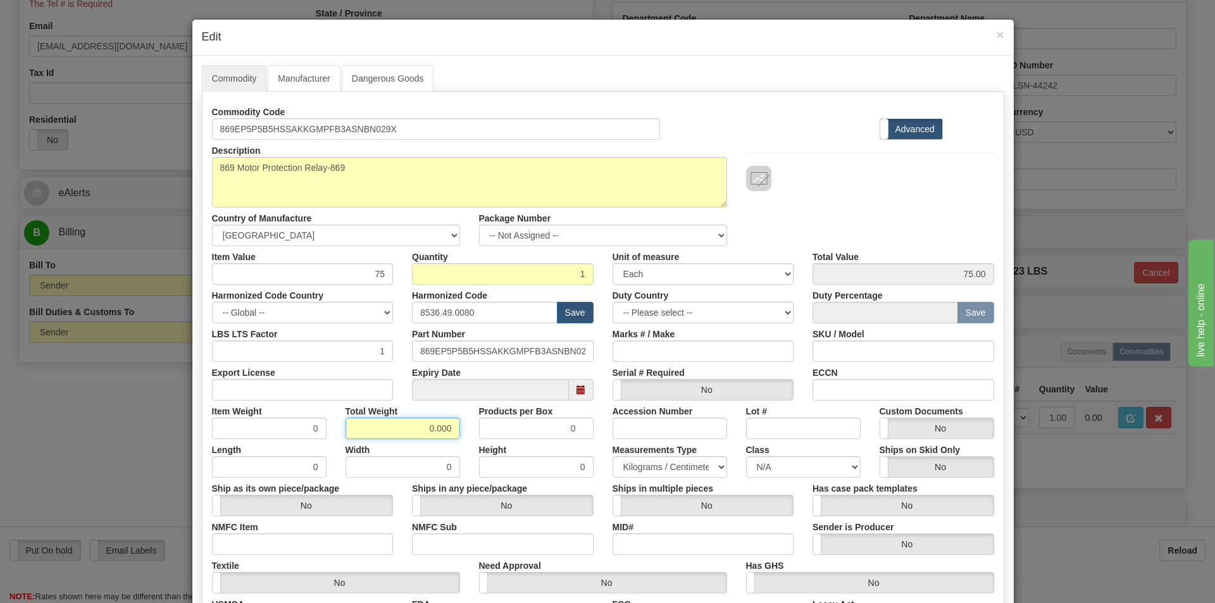
click at [470, 429] on div "Item Weight 0 Total Weight 0.000 Products per Box 0 Accession Number Lot # Cust…" at bounding box center [602, 420] width 801 height 39
type input "10"
type input "10.0000"
click at [885, 229] on div "Description 869EP5P5B5HSSAKKGMPFB3ASNBN029X Country of Manufacture -- Unknown -…" at bounding box center [602, 193] width 801 height 106
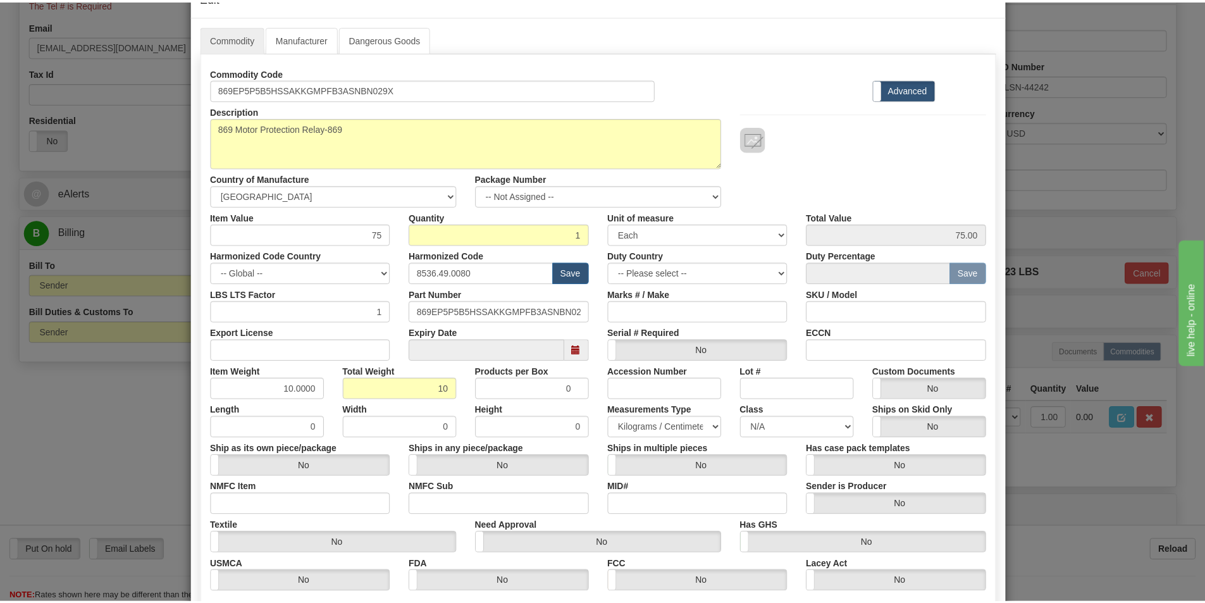
scroll to position [179, 0]
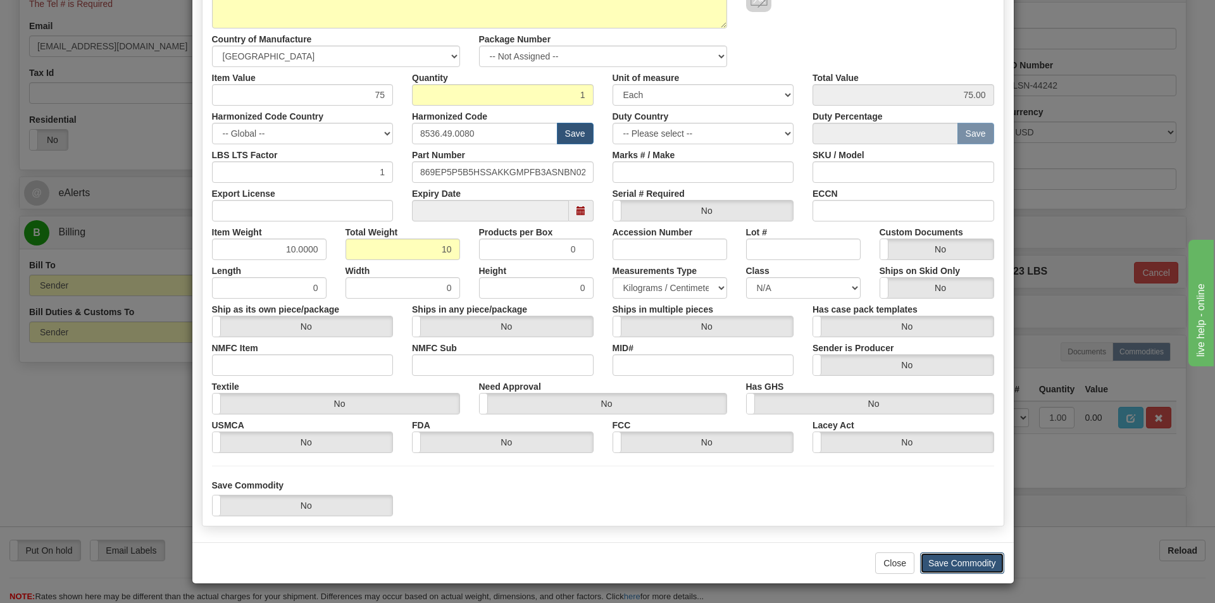
click at [950, 565] on button "Save Commodity" at bounding box center [962, 563] width 84 height 22
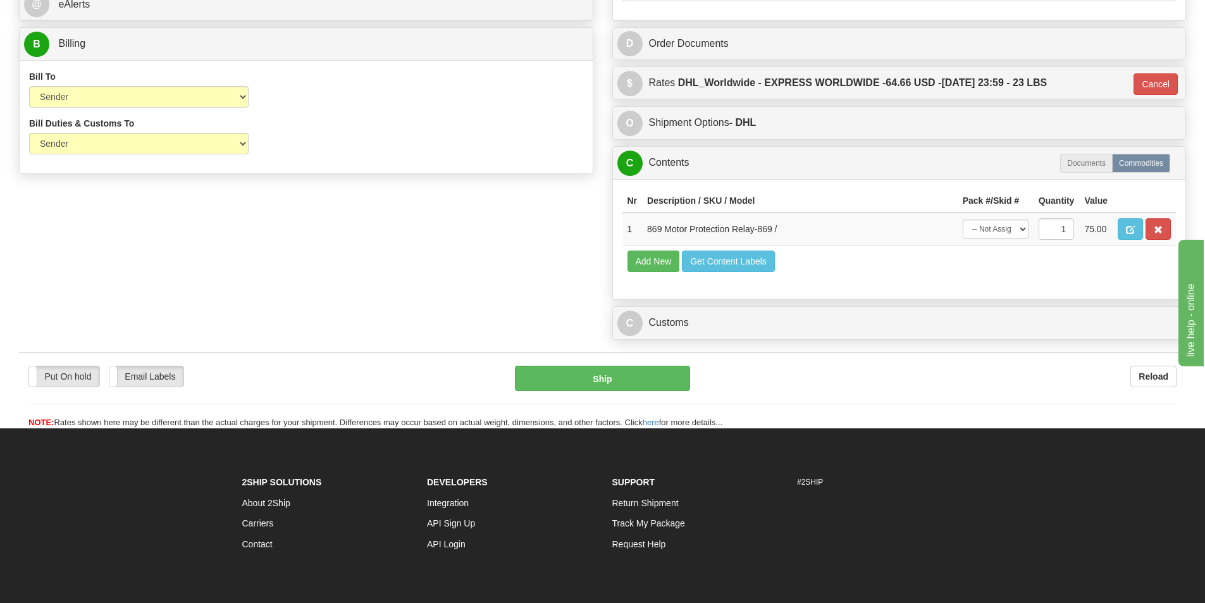
scroll to position [595, 0]
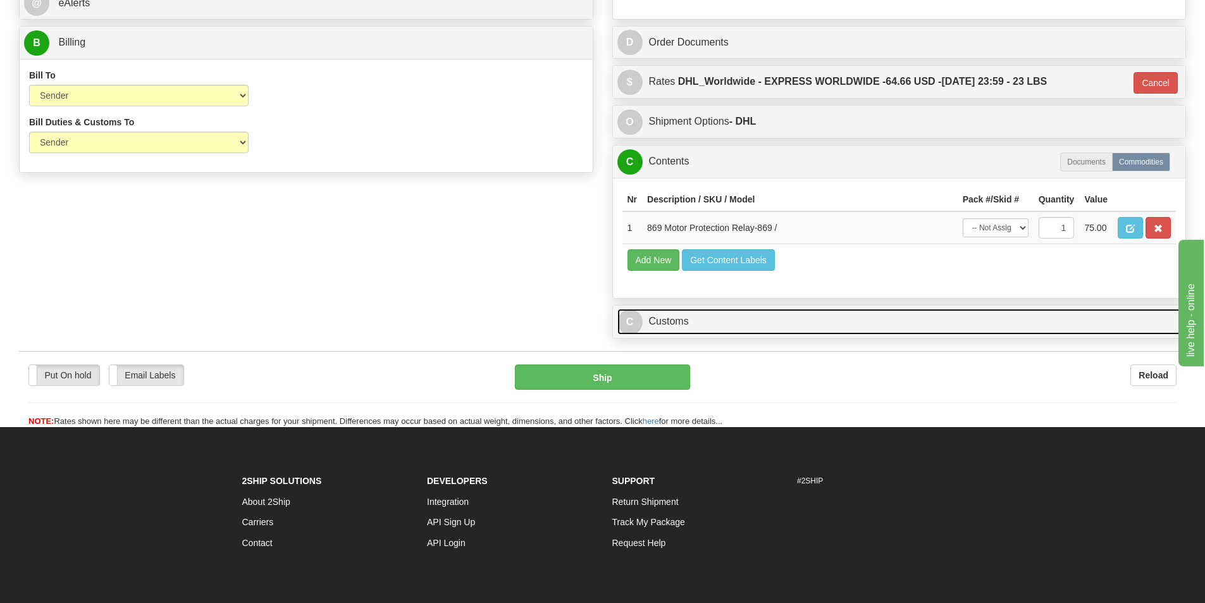
click at [682, 324] on link "C Customs" at bounding box center [900, 322] width 564 height 26
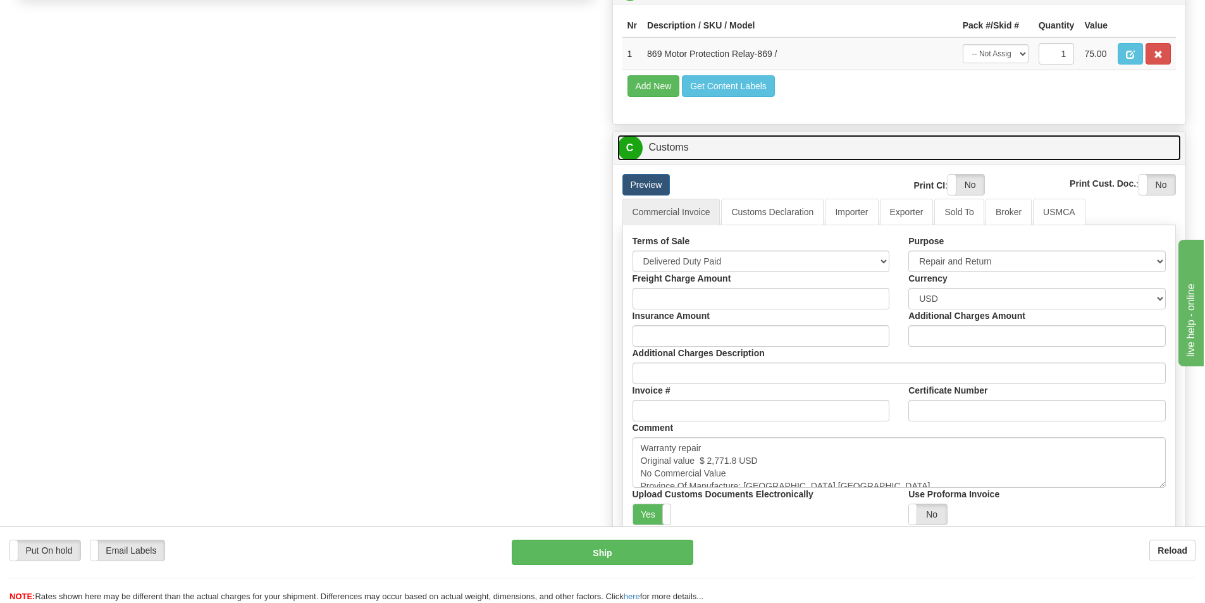
scroll to position [849, 0]
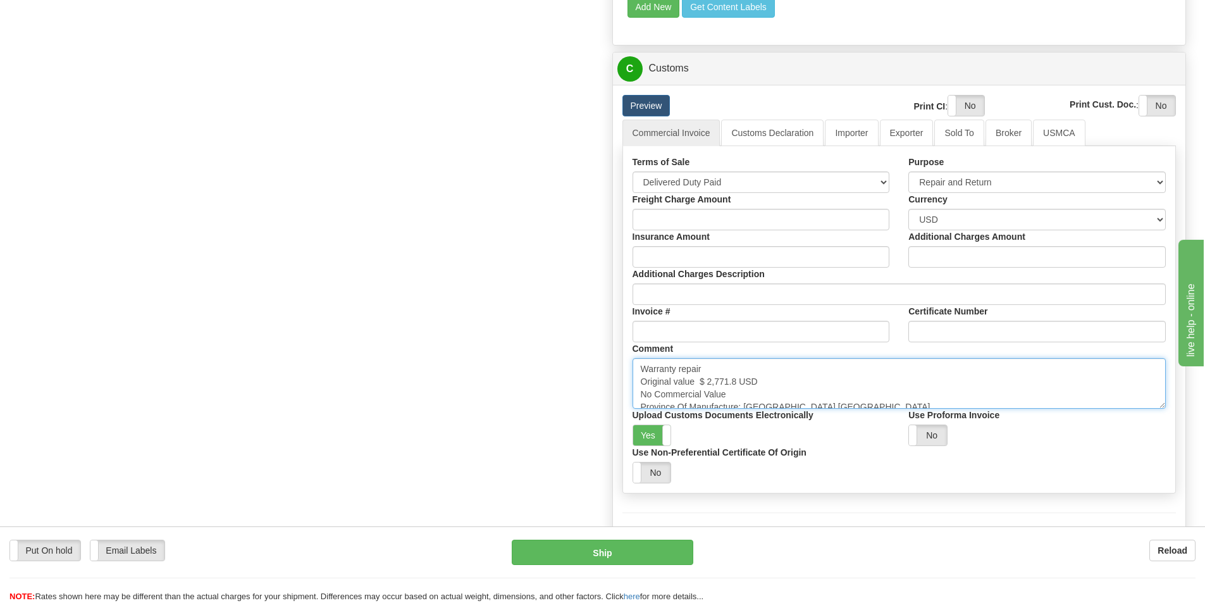
drag, startPoint x: 707, startPoint y: 382, endPoint x: 737, endPoint y: 382, distance: 30.4
click at [738, 382] on textarea "Warranty repair Original value $ 2,771.8 USD No Commercial Value Province Of Ma…" at bounding box center [900, 383] width 534 height 51
paste textarea "$ 9,192.93"
type textarea "Warranty repair Original value $ $ 9,192.93 USD No Commercial Value Province Of…"
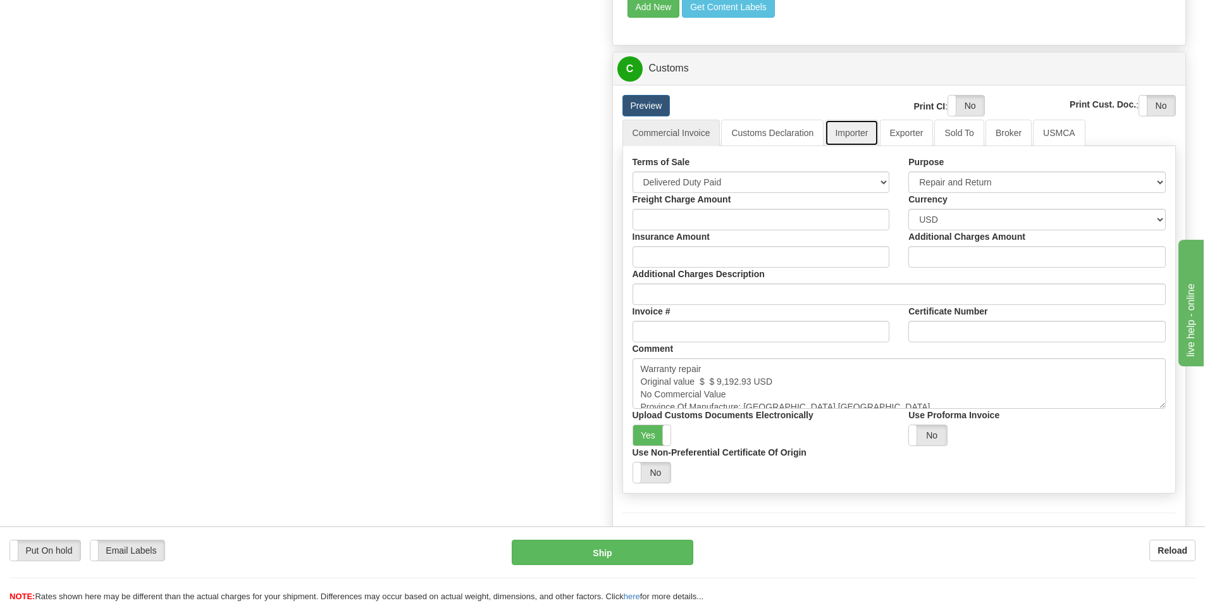
click at [847, 134] on link "Importer" at bounding box center [851, 133] width 53 height 27
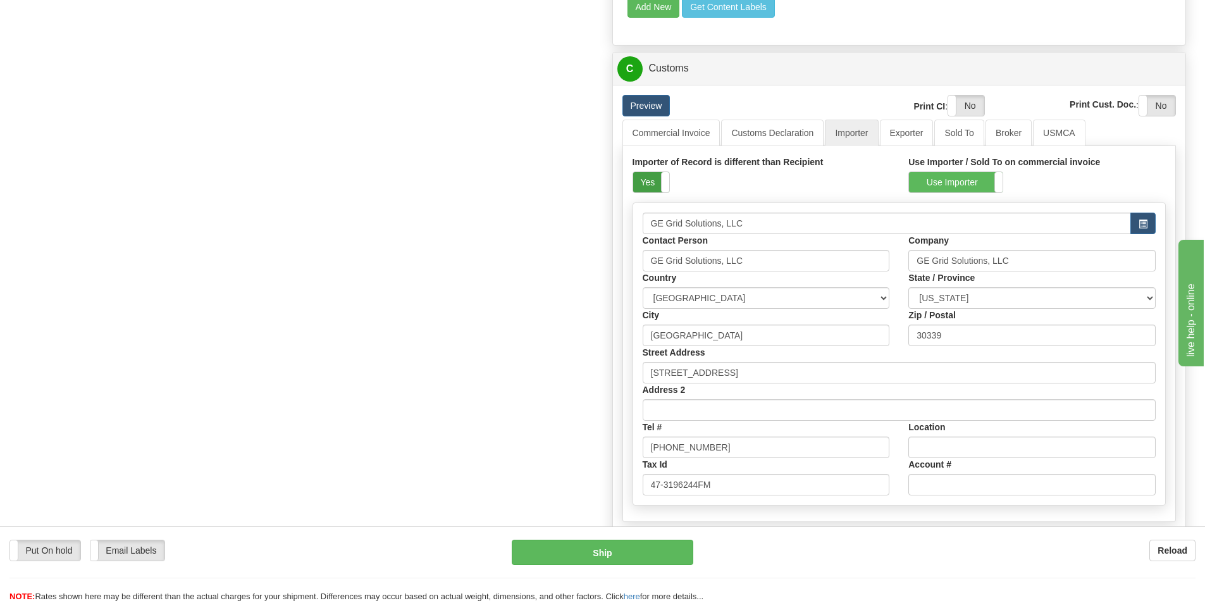
click at [659, 184] on label "Yes" at bounding box center [651, 182] width 36 height 20
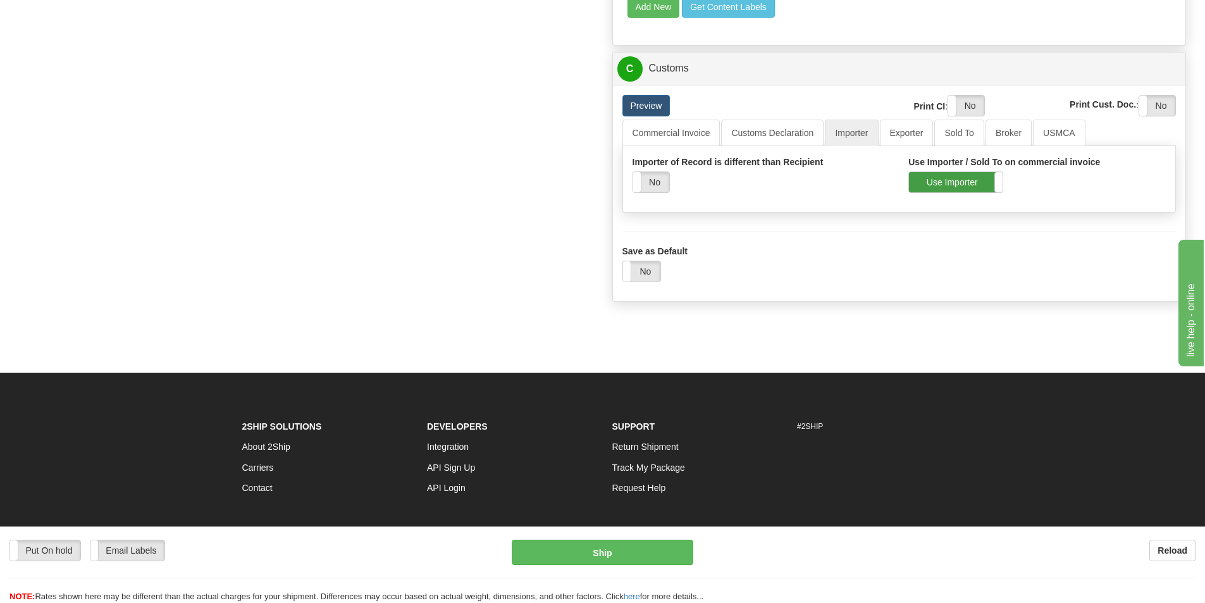
click at [981, 184] on label "Use Importer" at bounding box center [956, 182] width 94 height 20
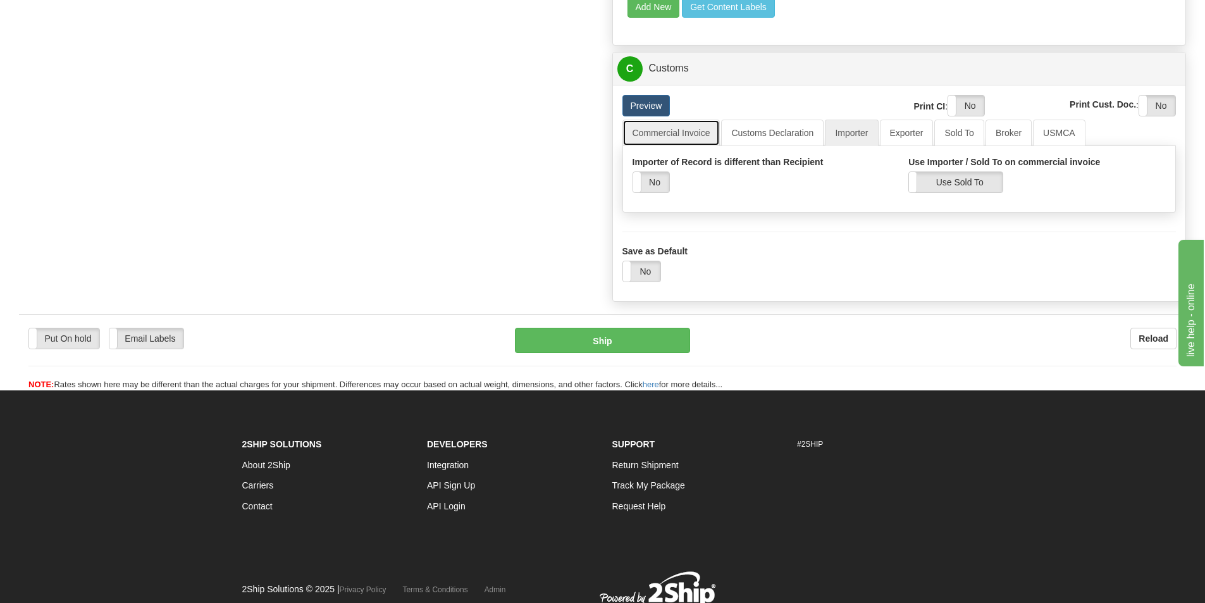
click at [707, 139] on link "Commercial Invoice" at bounding box center [672, 133] width 98 height 27
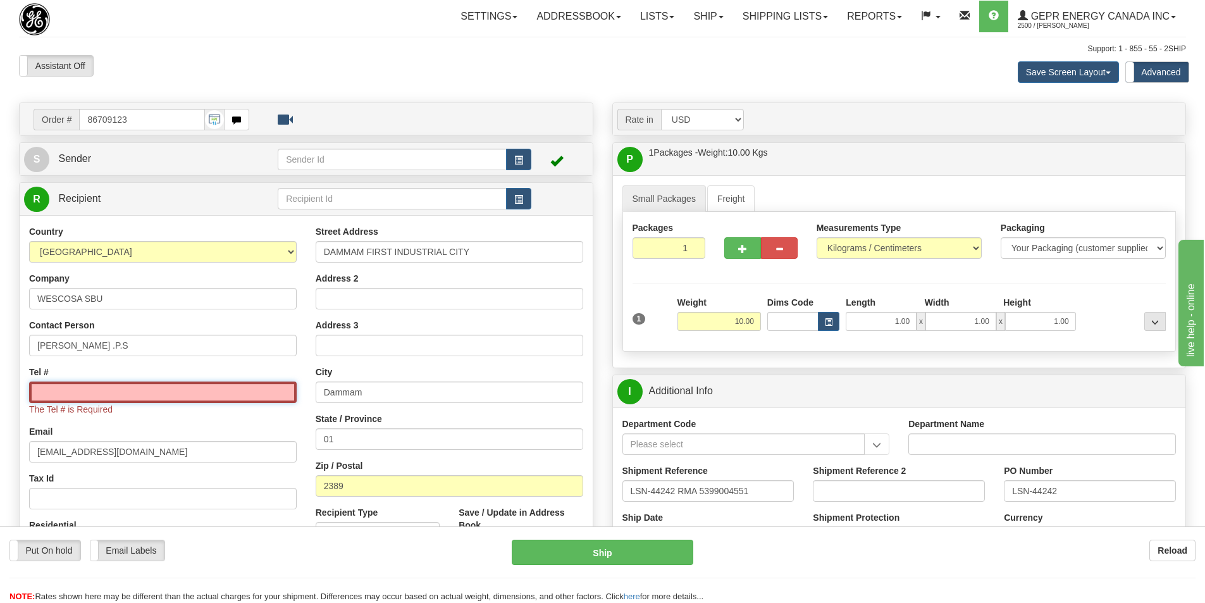
click at [95, 394] on input "Tel #" at bounding box center [163, 393] width 268 height 22
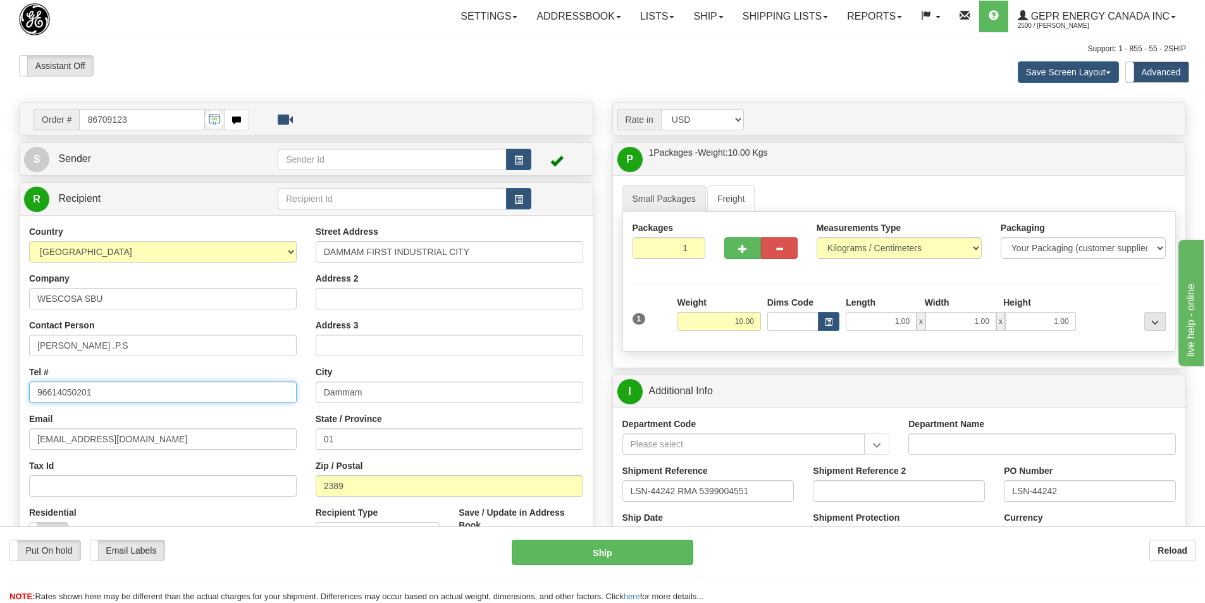
type input "96614050201"
click at [520, 59] on div "Assistant On Assistant Off Do a return Do a return Previous Next Save Screen La…" at bounding box center [602, 72] width 1186 height 34
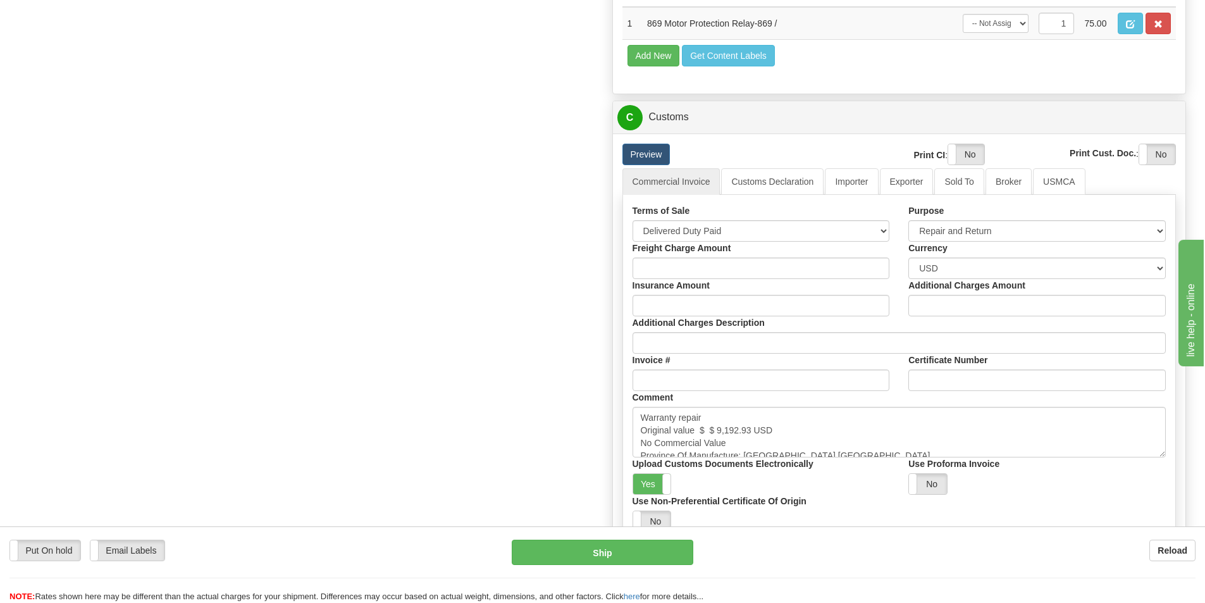
scroll to position [823, 0]
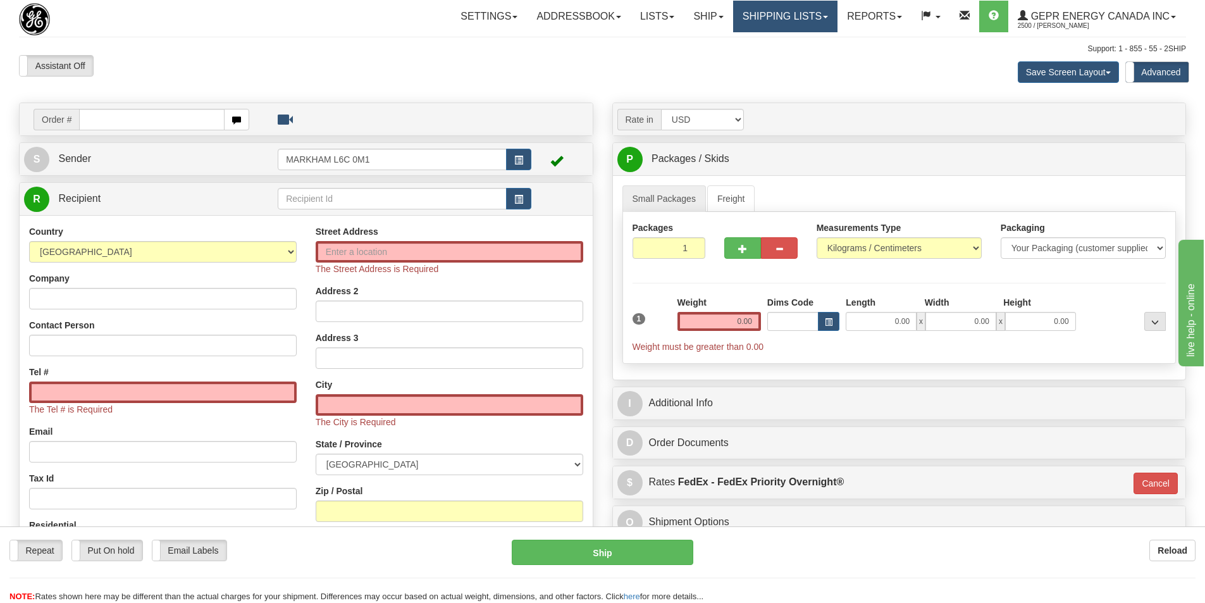
click at [762, 12] on link "Shipping lists" at bounding box center [785, 17] width 104 height 32
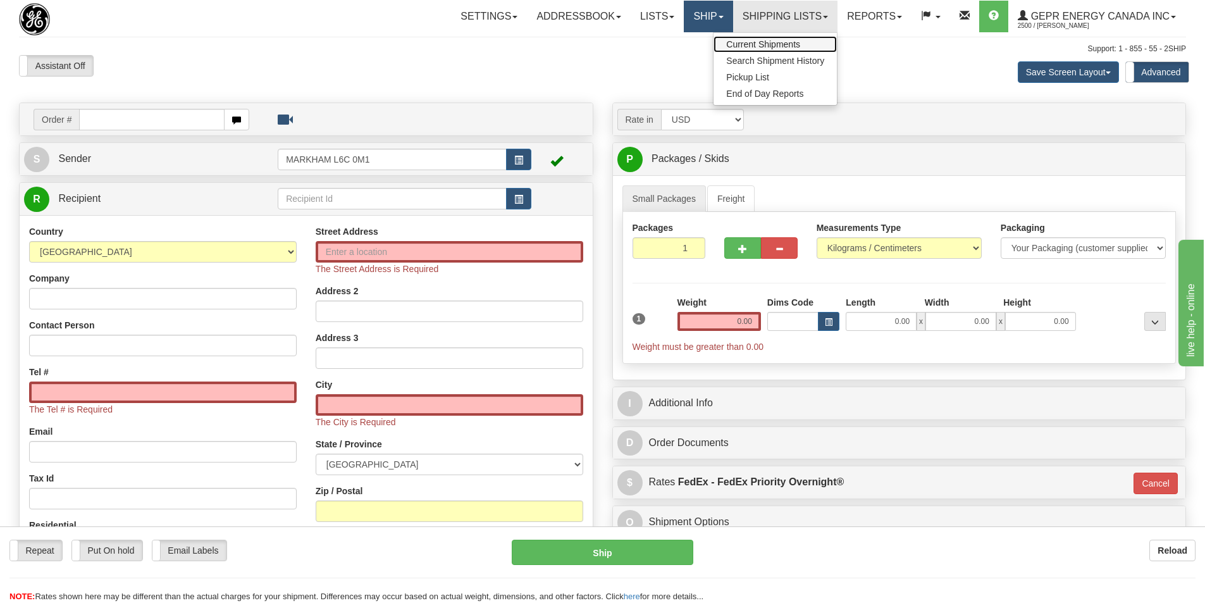
drag, startPoint x: 761, startPoint y: 39, endPoint x: 699, endPoint y: 15, distance: 66.9
click at [761, 40] on link "Current Shipments" at bounding box center [775, 44] width 123 height 16
